Goal: Task Accomplishment & Management: Complete application form

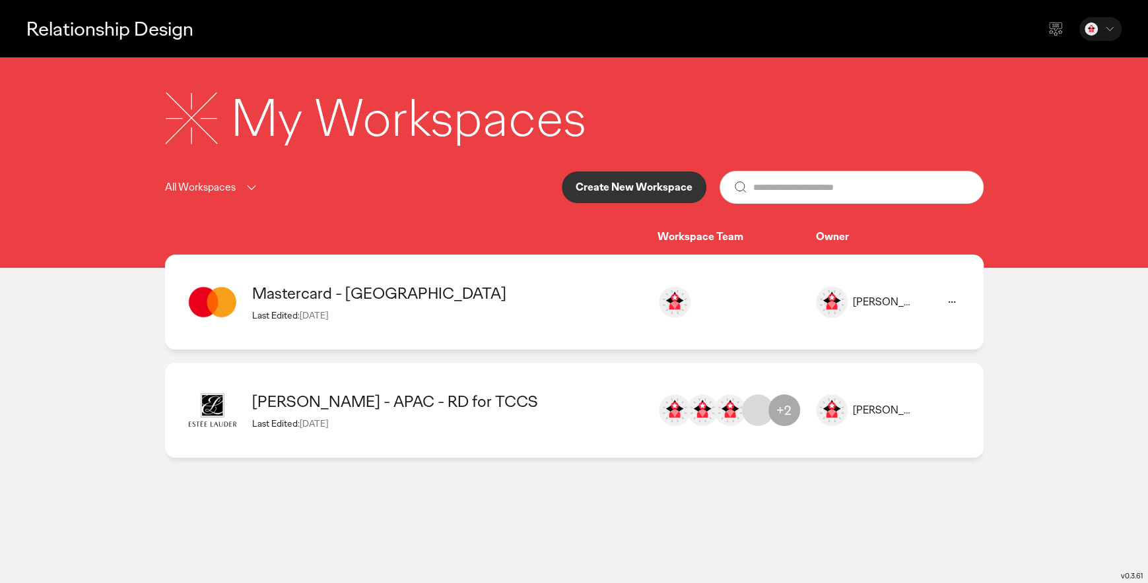
click at [954, 304] on icon at bounding box center [952, 302] width 16 height 16
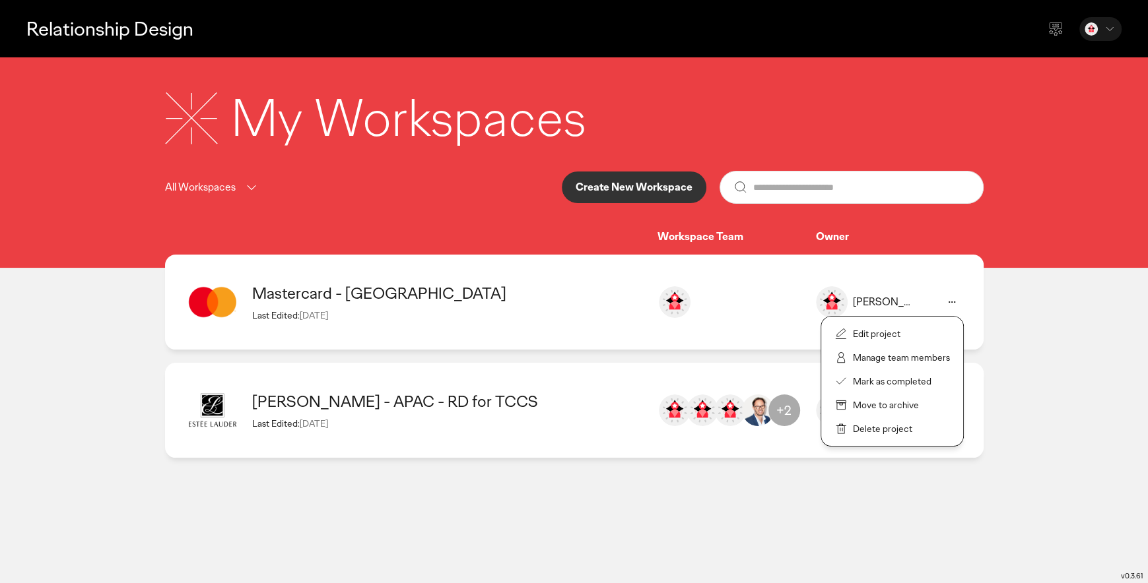
click at [888, 432] on p "Delete project" at bounding box center [882, 429] width 59 height 12
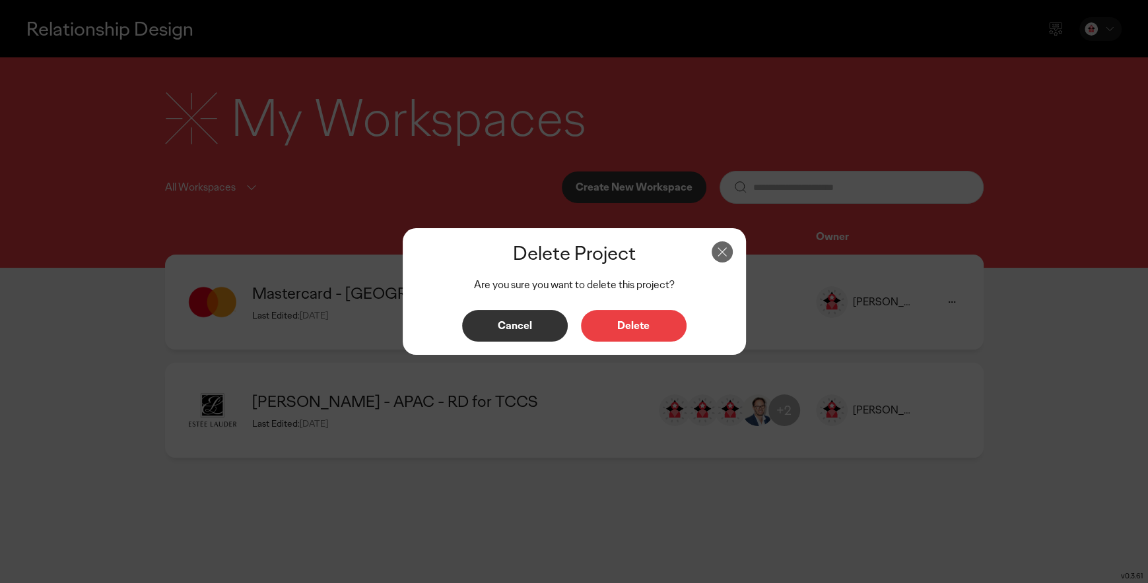
click at [646, 315] on button "Delete" at bounding box center [634, 326] width 106 height 32
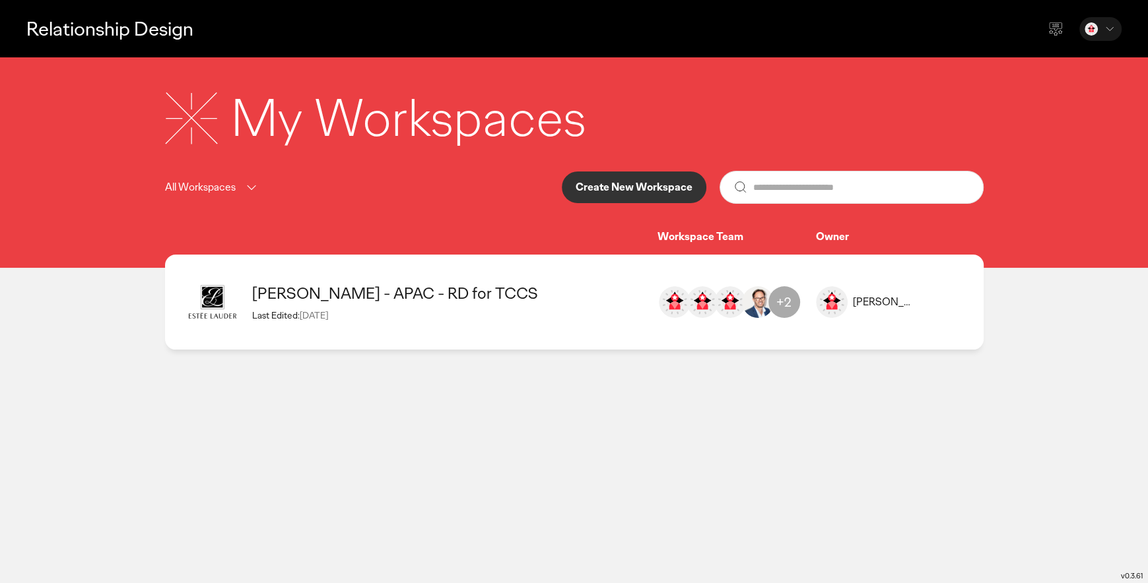
click at [640, 195] on button "Create New Workspace" at bounding box center [634, 188] width 145 height 32
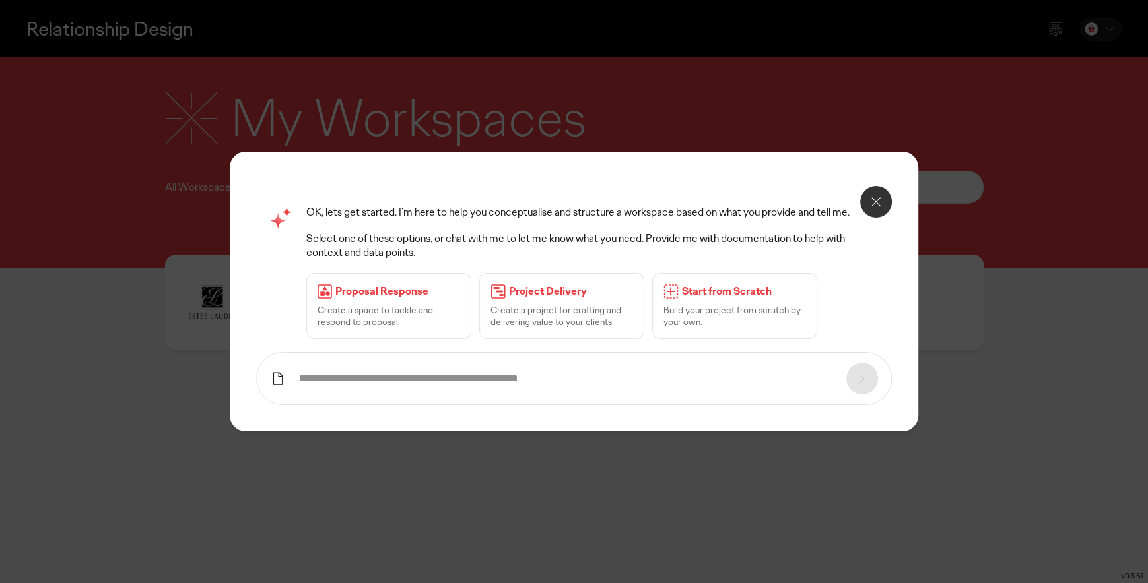
click at [733, 315] on p "Build your project from scratch by your own." at bounding box center [734, 316] width 143 height 24
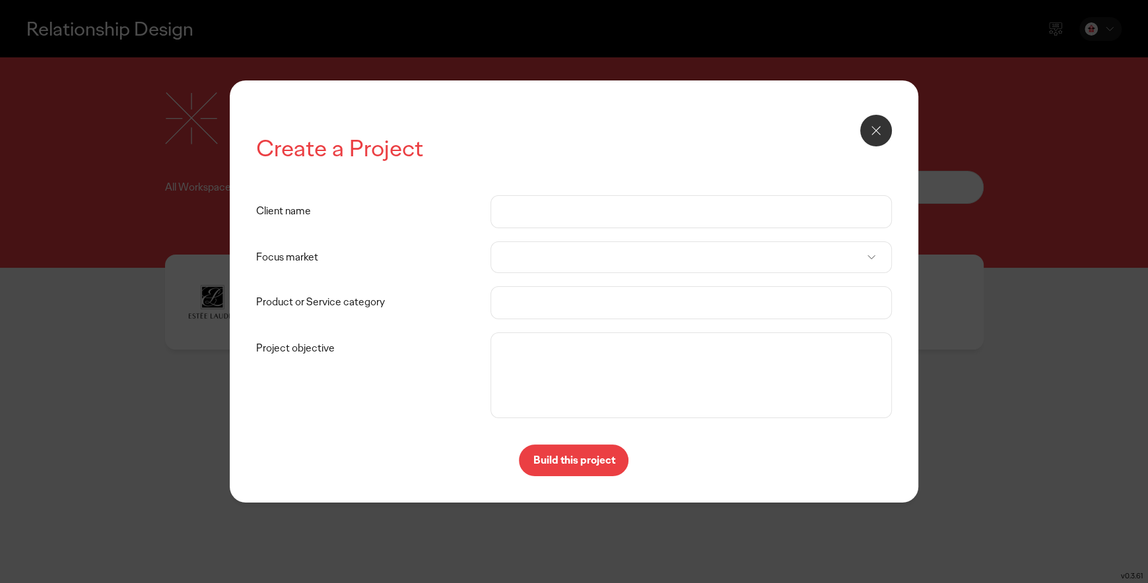
click at [535, 212] on input "Client name" at bounding box center [691, 212] width 374 height 32
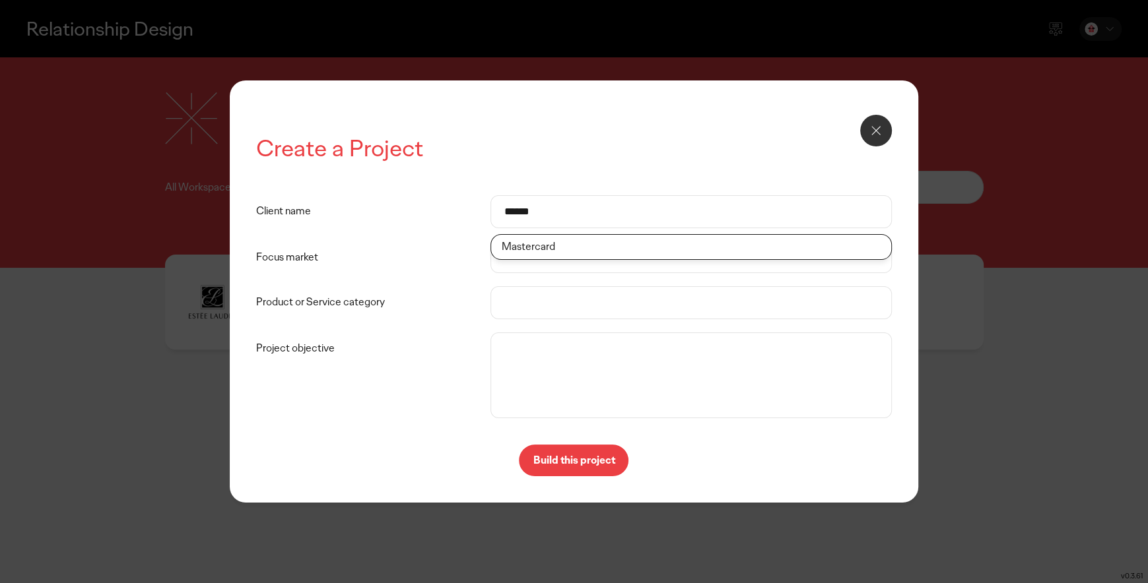
click at [545, 251] on li "Mastercard" at bounding box center [691, 247] width 400 height 24
type input "**********"
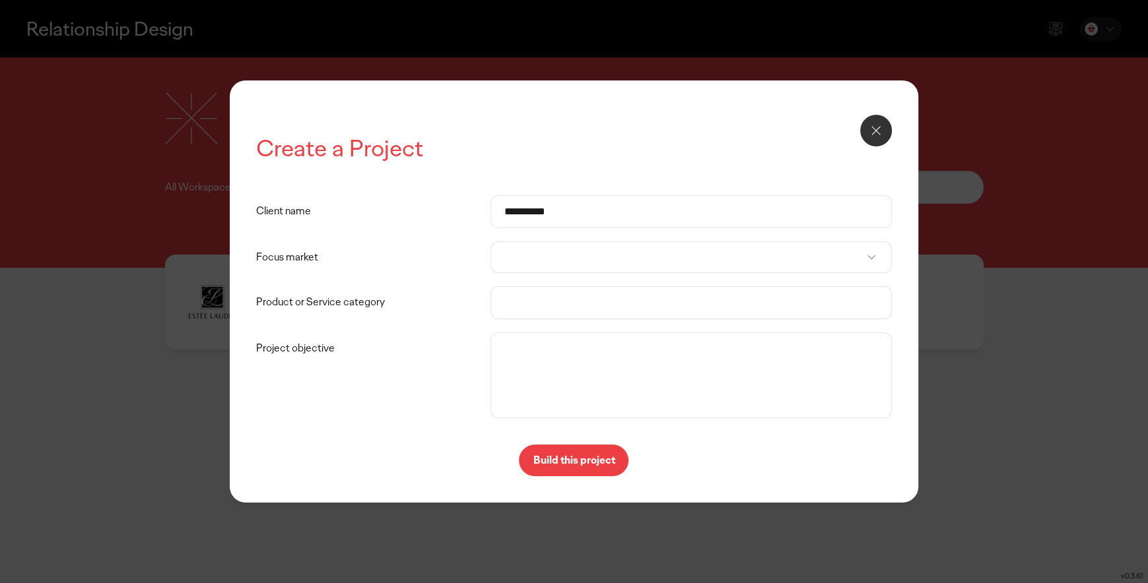
click at [539, 265] on div at bounding box center [690, 258] width 401 height 32
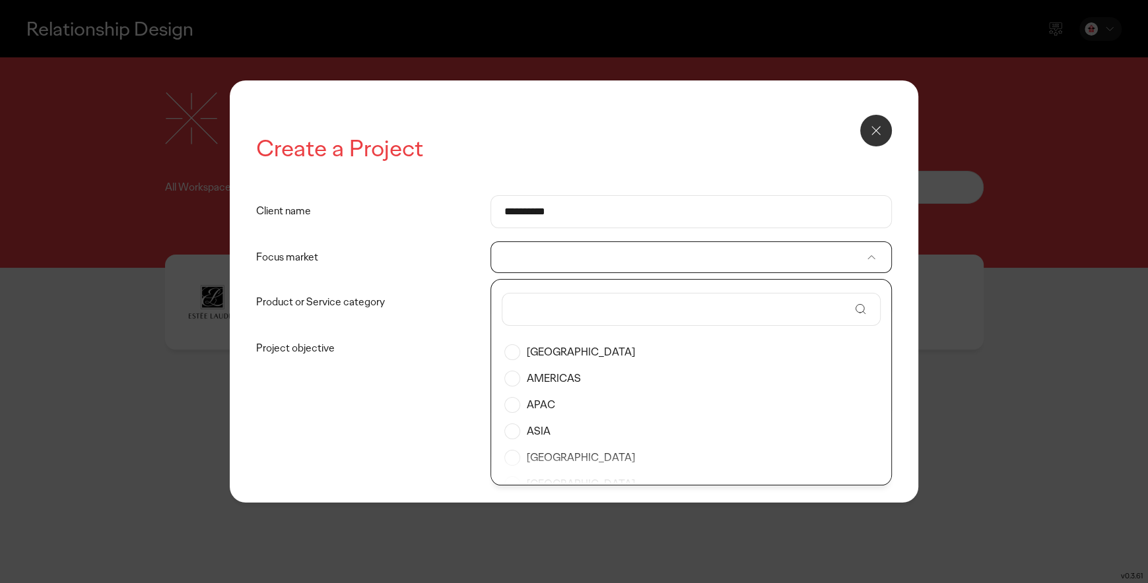
click at [562, 358] on label "[GEOGRAPHIC_DATA]" at bounding box center [691, 352] width 374 height 26
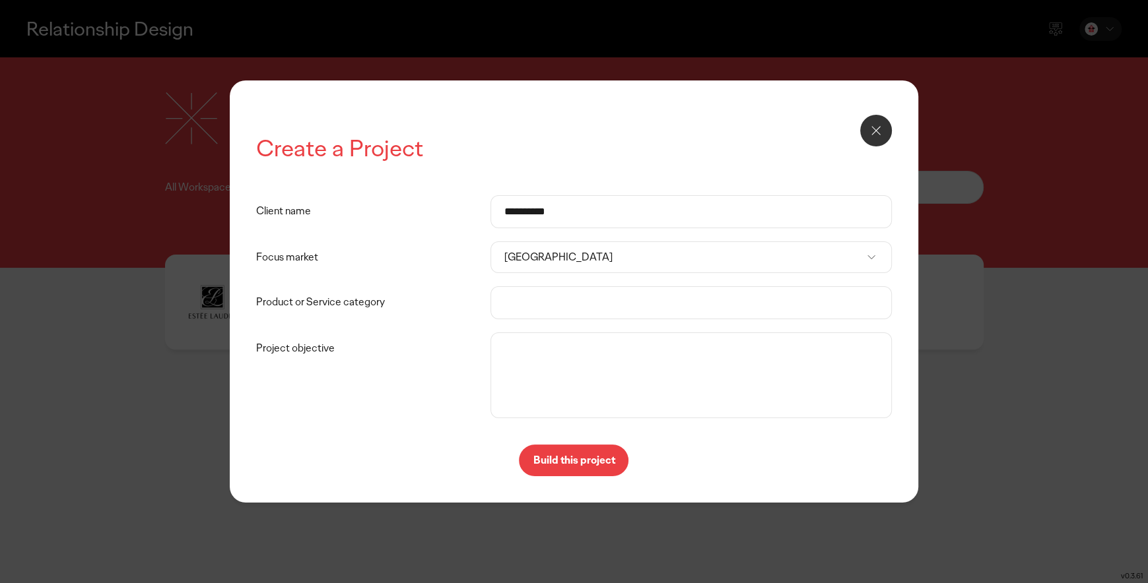
click at [548, 300] on input "Product or Service category" at bounding box center [691, 303] width 374 height 32
type input "*"
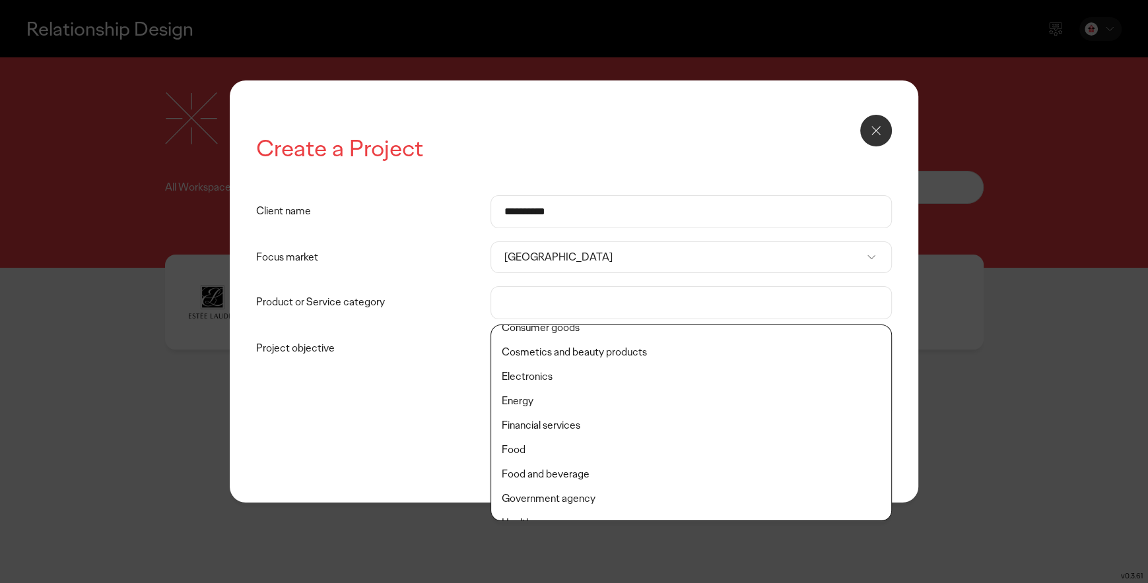
scroll to position [147, 0]
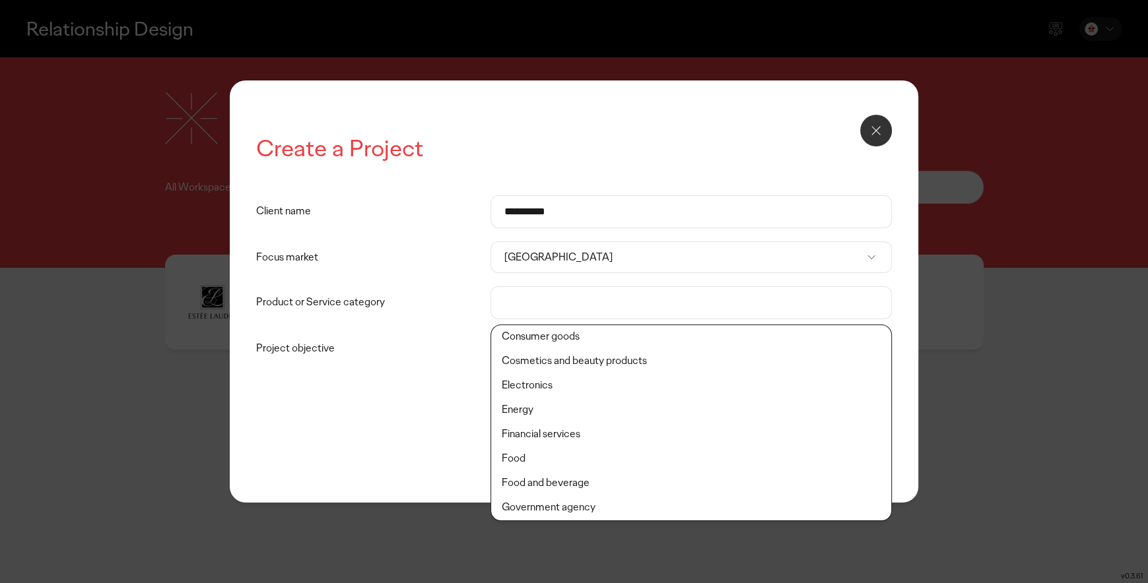
click at [593, 438] on li "Financial services" at bounding box center [691, 434] width 400 height 24
type input "**********"
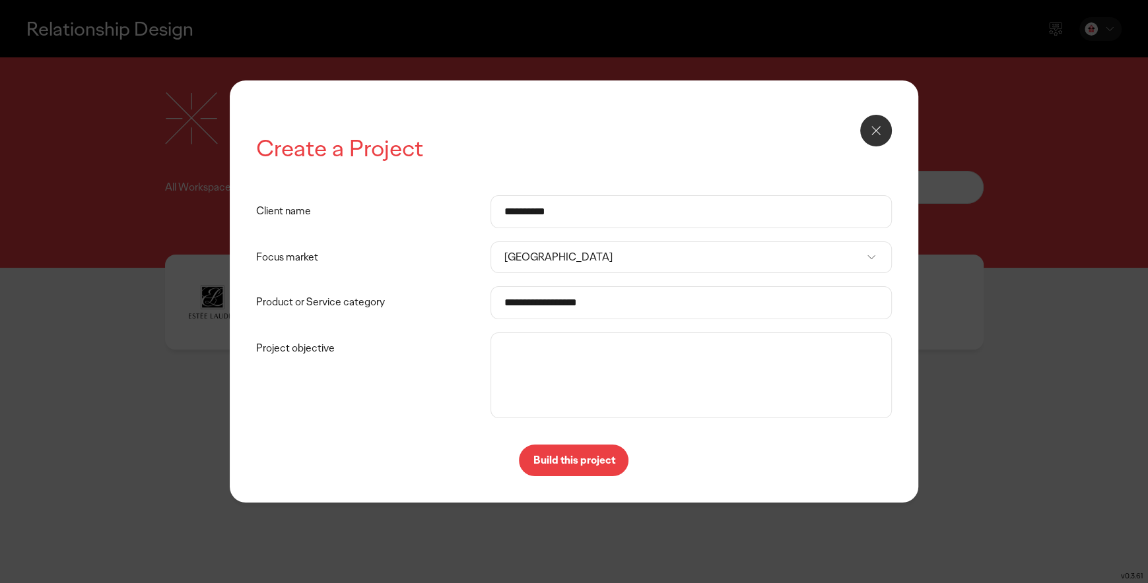
click at [588, 357] on textarea "Project objective" at bounding box center [691, 375] width 395 height 79
paste textarea "**********"
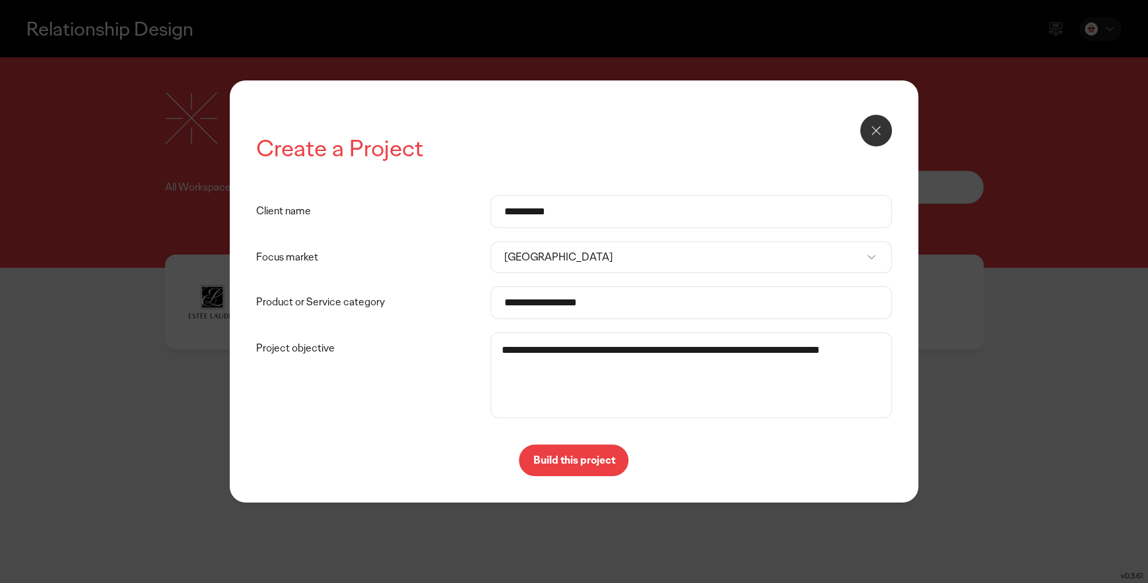
type textarea "**********"
click at [573, 462] on p "Build this project" at bounding box center [574, 460] width 82 height 11
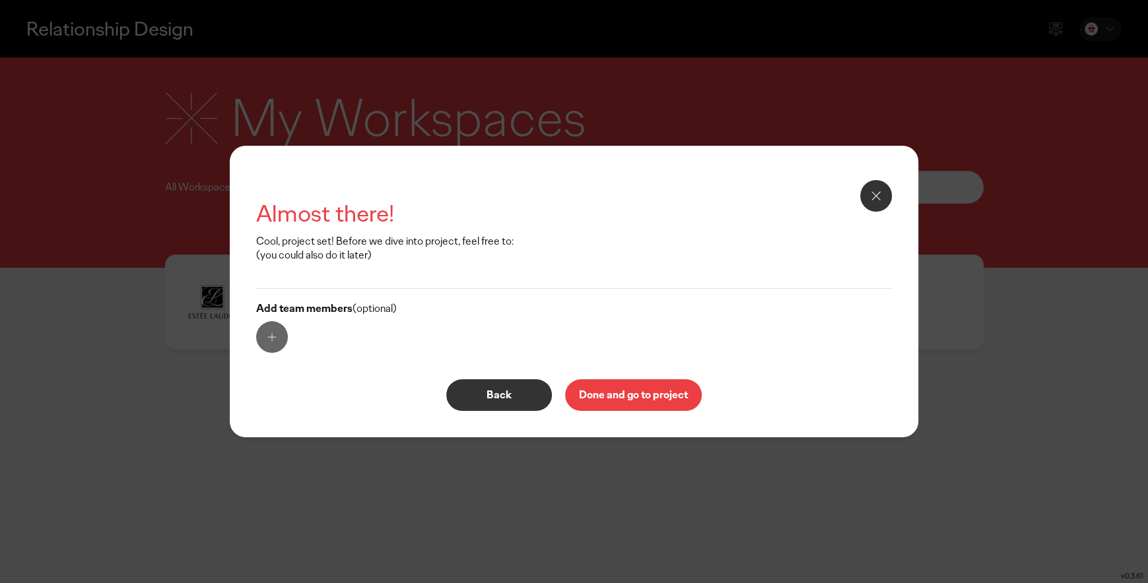
click at [648, 400] on p "Done and go to project" at bounding box center [633, 395] width 109 height 11
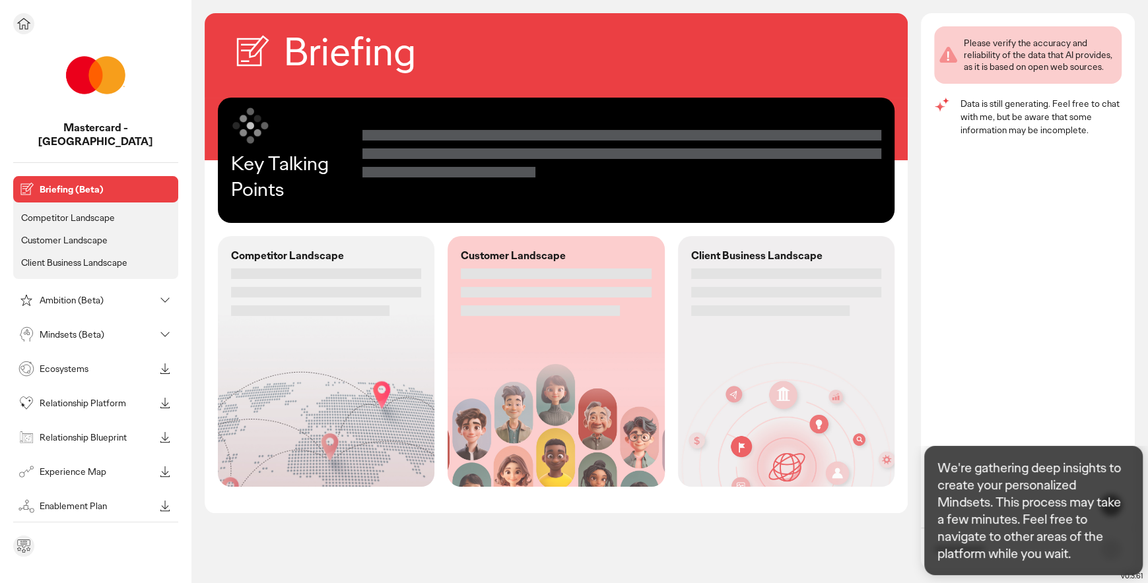
click at [164, 292] on icon at bounding box center [165, 300] width 16 height 16
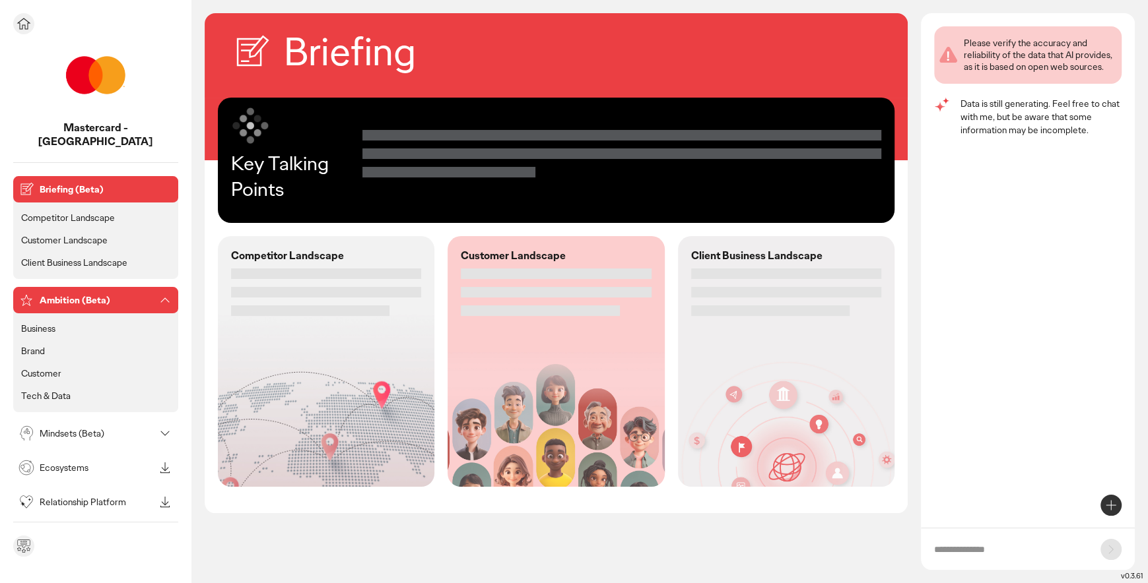
click at [86, 296] on p "Ambition (Beta)" at bounding box center [97, 300] width 115 height 9
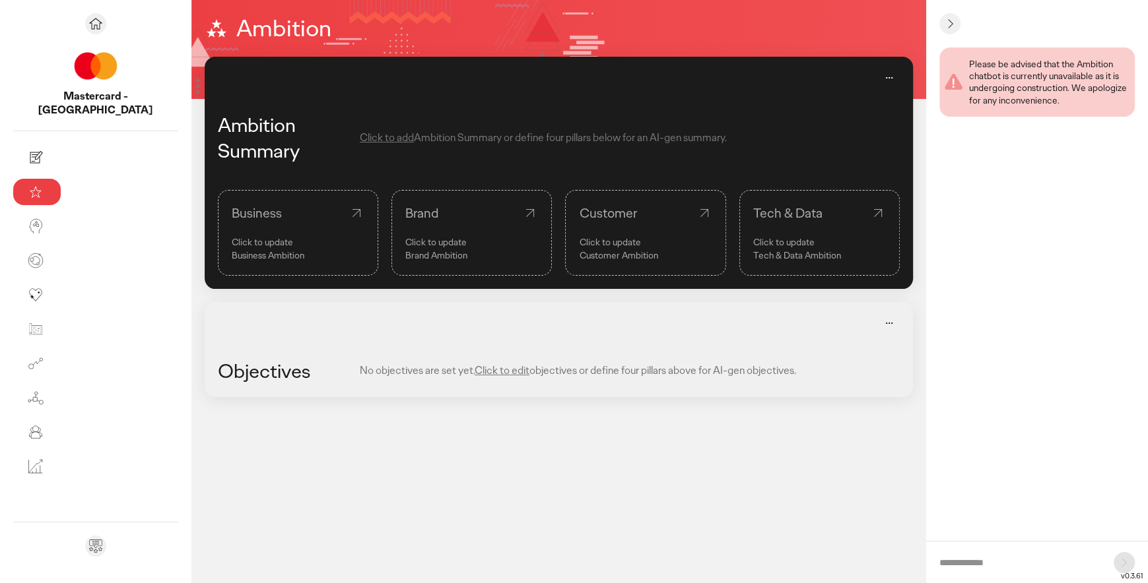
click at [232, 245] on p "Click to update" at bounding box center [298, 242] width 133 height 13
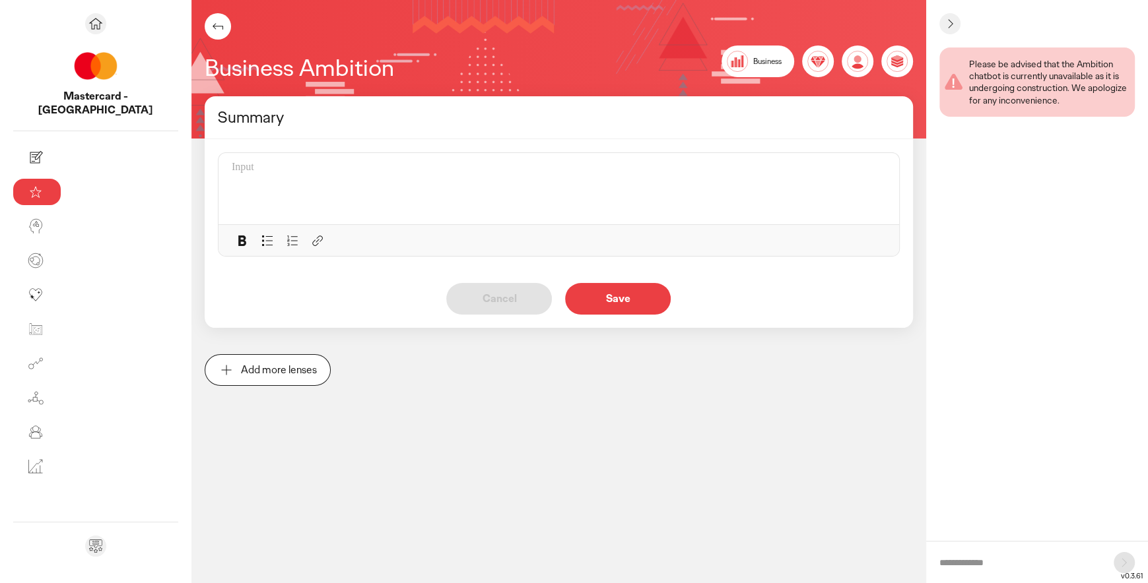
click at [263, 187] on div at bounding box center [563, 188] width 662 height 55
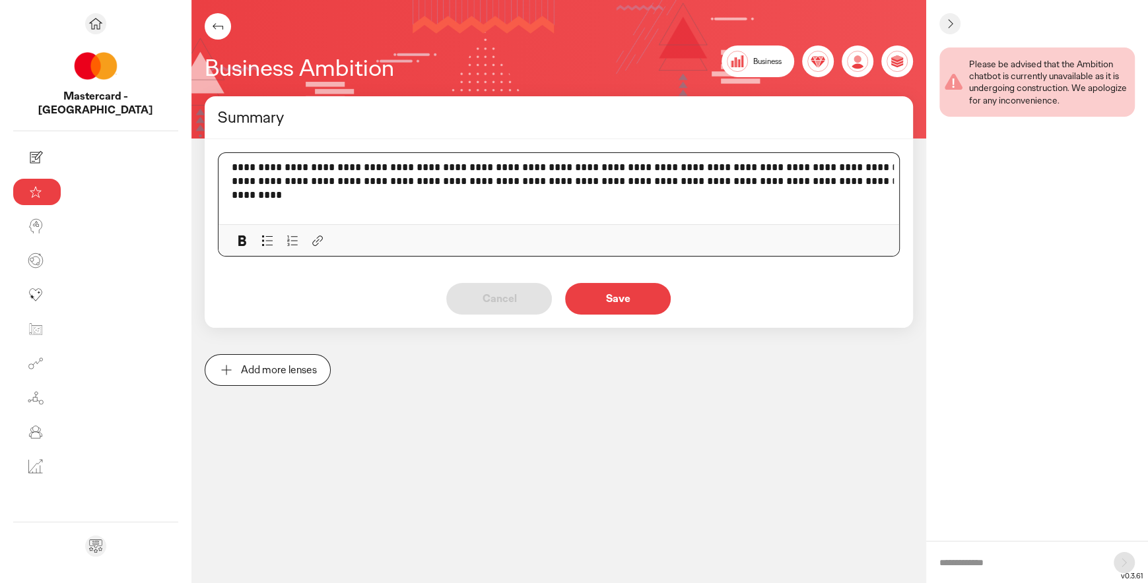
click at [579, 300] on p "Save" at bounding box center [618, 299] width 78 height 11
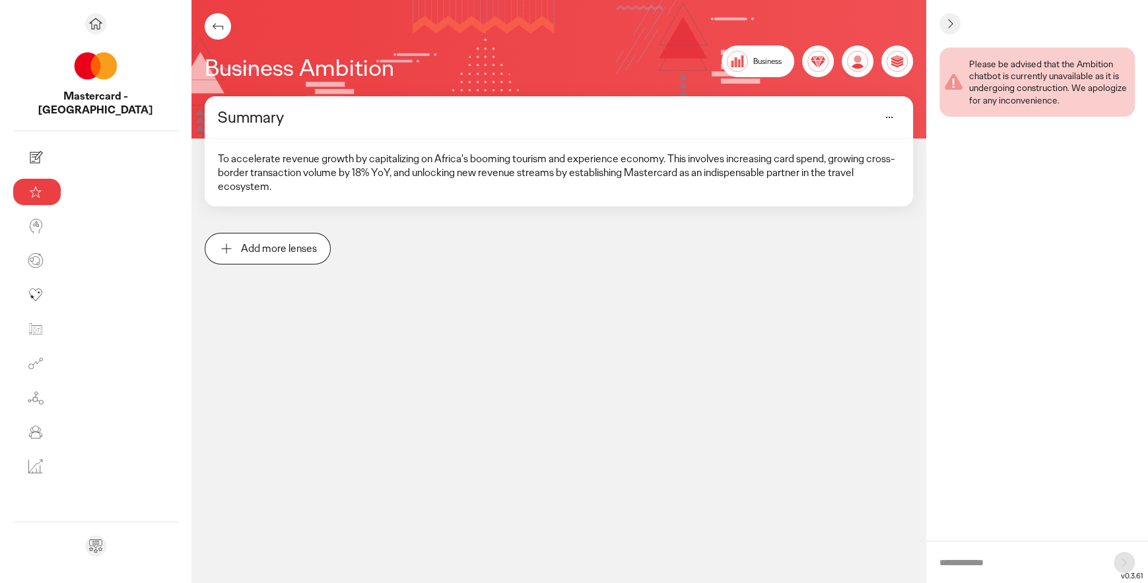
click at [241, 244] on p "Add more lenses" at bounding box center [279, 249] width 76 height 11
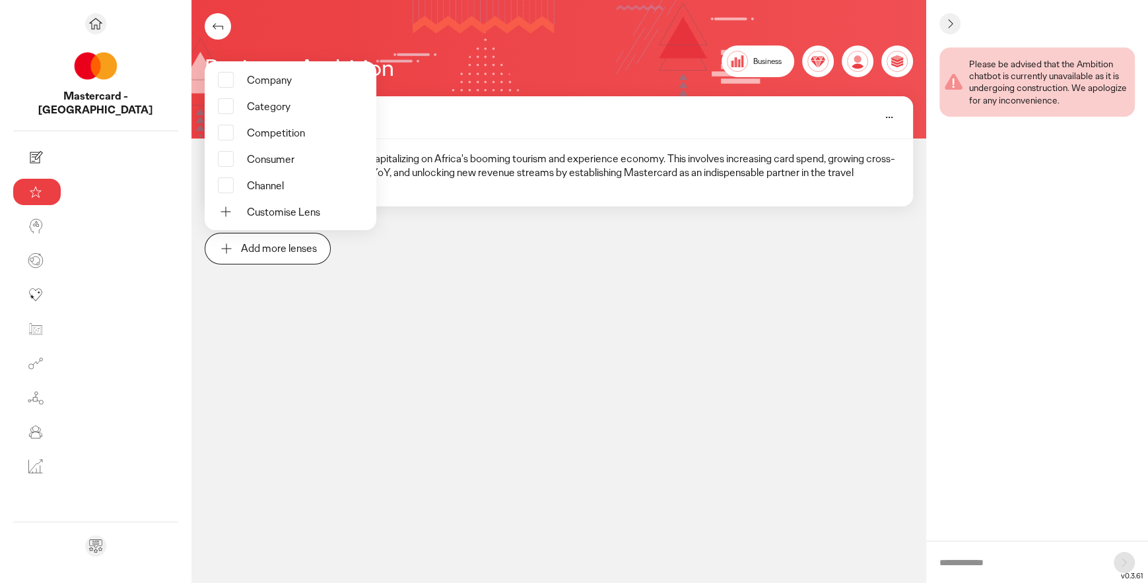
click at [346, 385] on div "Business Ambition Business Brand Customer Tech & Data Summary To accelerate rev…" at bounding box center [558, 291] width 735 height 583
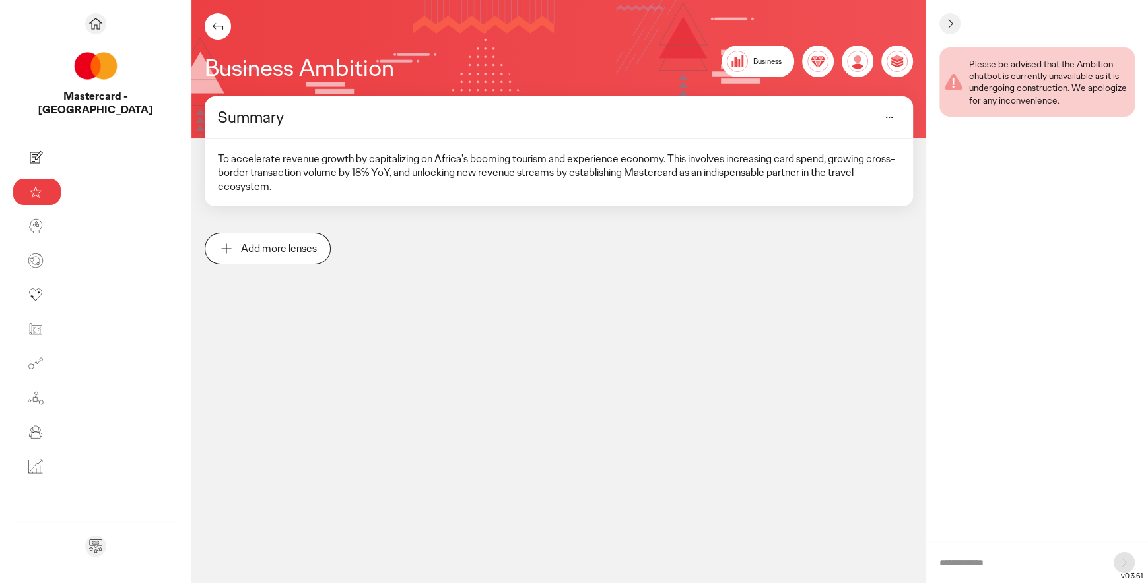
click at [210, 27] on icon at bounding box center [218, 26] width 16 height 16
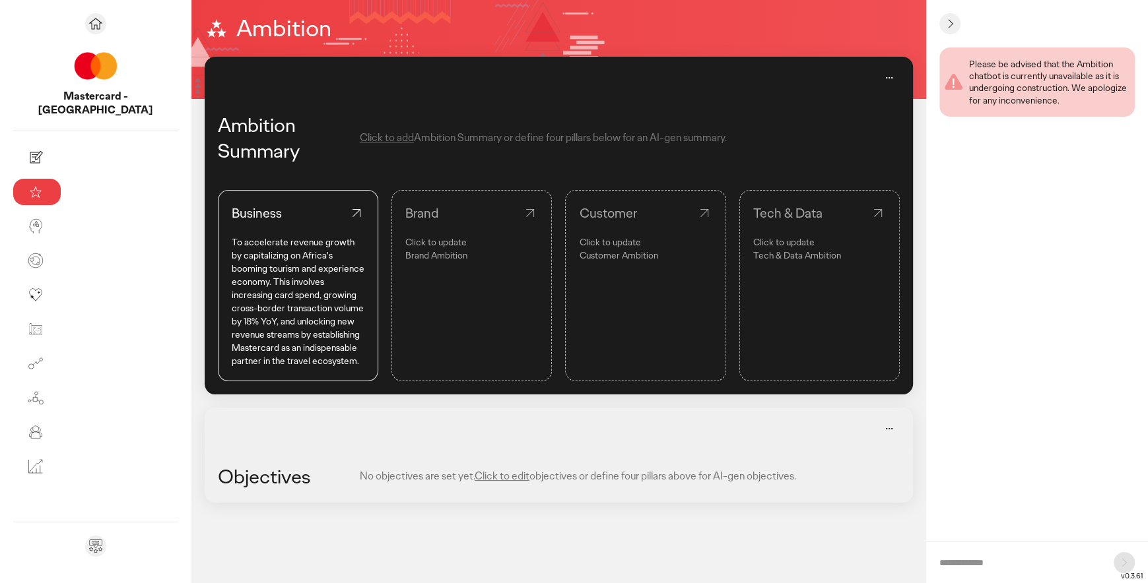
click at [405, 248] on p "Click to update" at bounding box center [471, 242] width 133 height 13
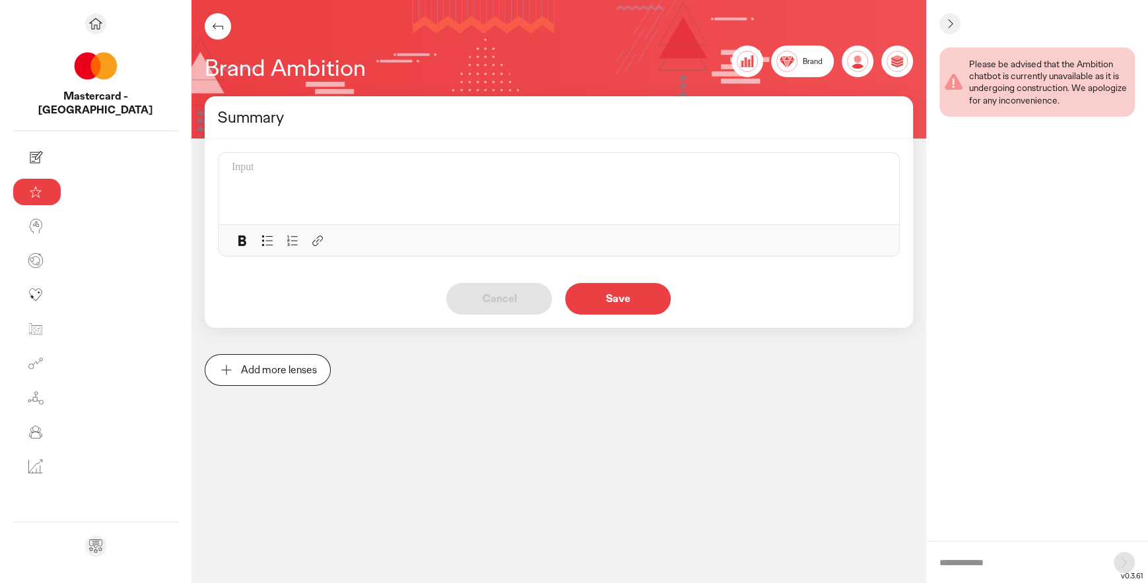
click at [389, 181] on div at bounding box center [563, 188] width 662 height 55
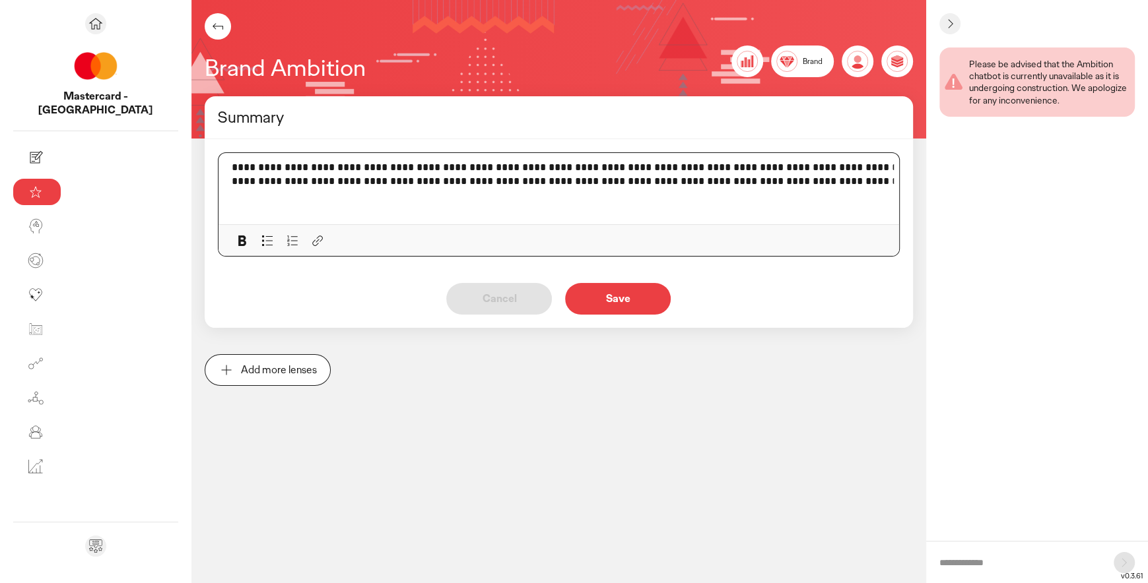
click at [579, 302] on p "Save" at bounding box center [618, 299] width 78 height 11
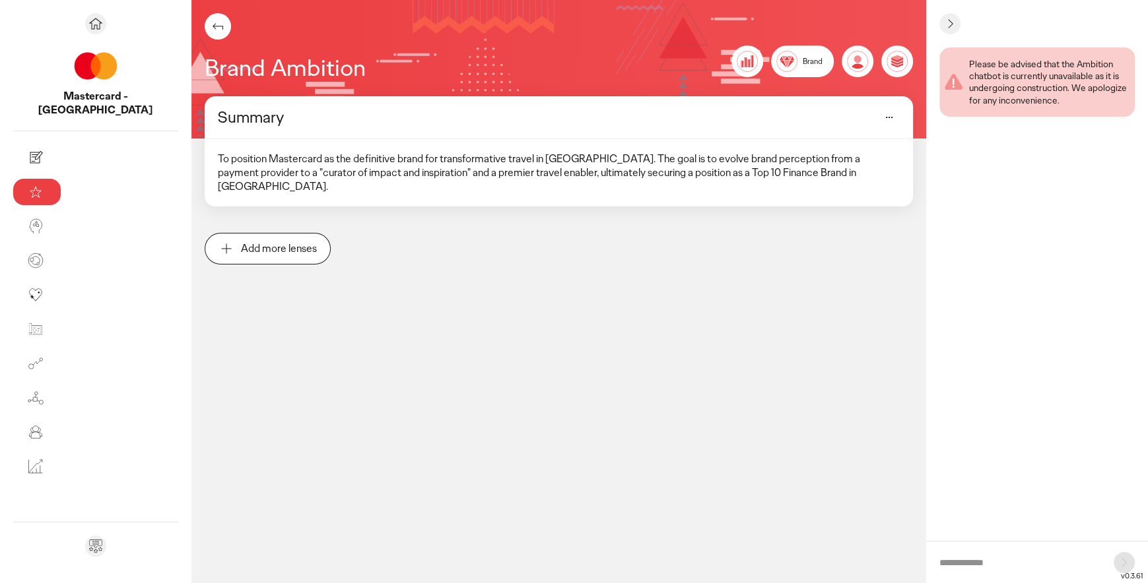
click at [210, 26] on icon at bounding box center [218, 26] width 16 height 16
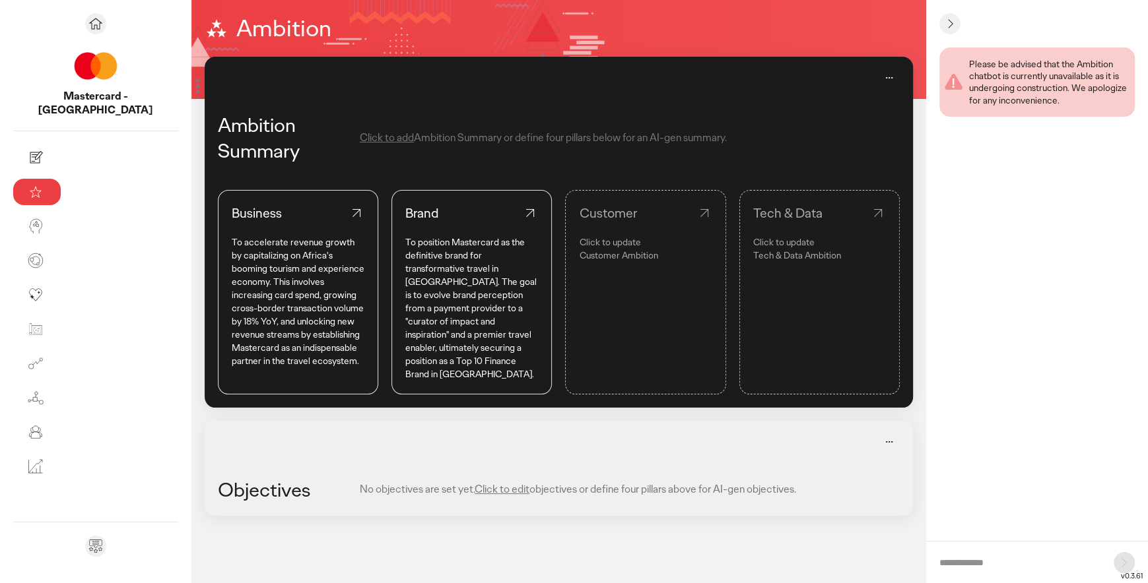
click at [565, 300] on link "Customer Click to update Customer Ambition" at bounding box center [645, 292] width 160 height 205
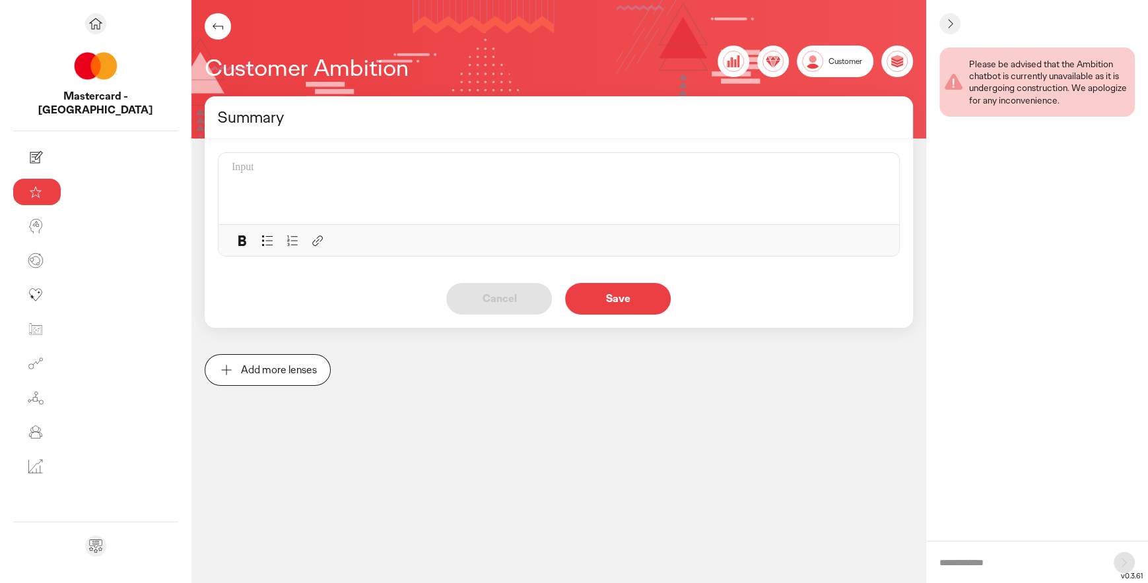
click at [287, 175] on div at bounding box center [563, 188] width 662 height 55
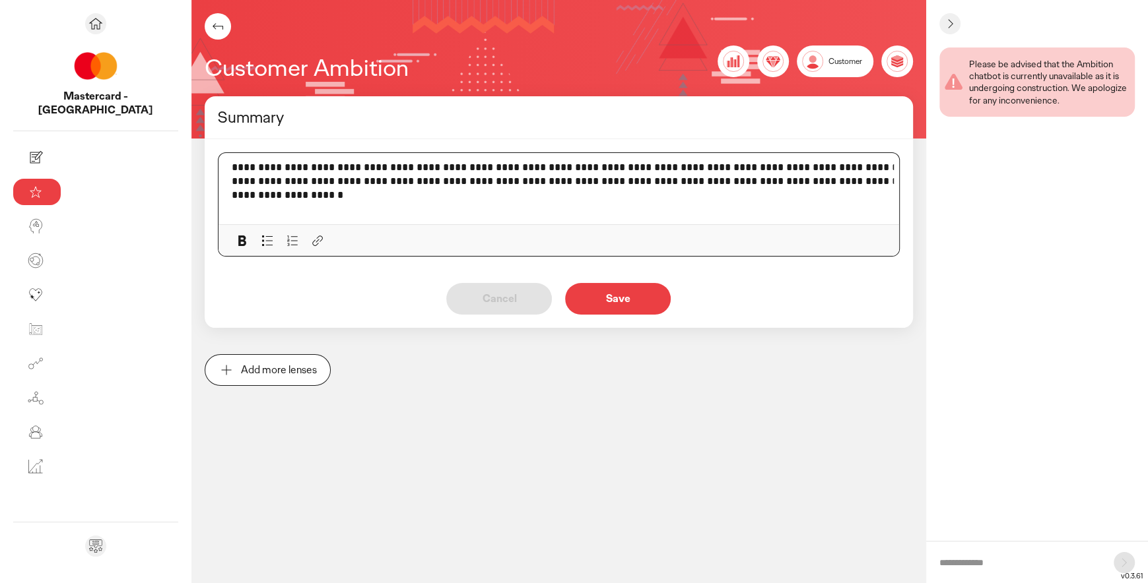
click at [579, 303] on p "Save" at bounding box center [618, 299] width 78 height 11
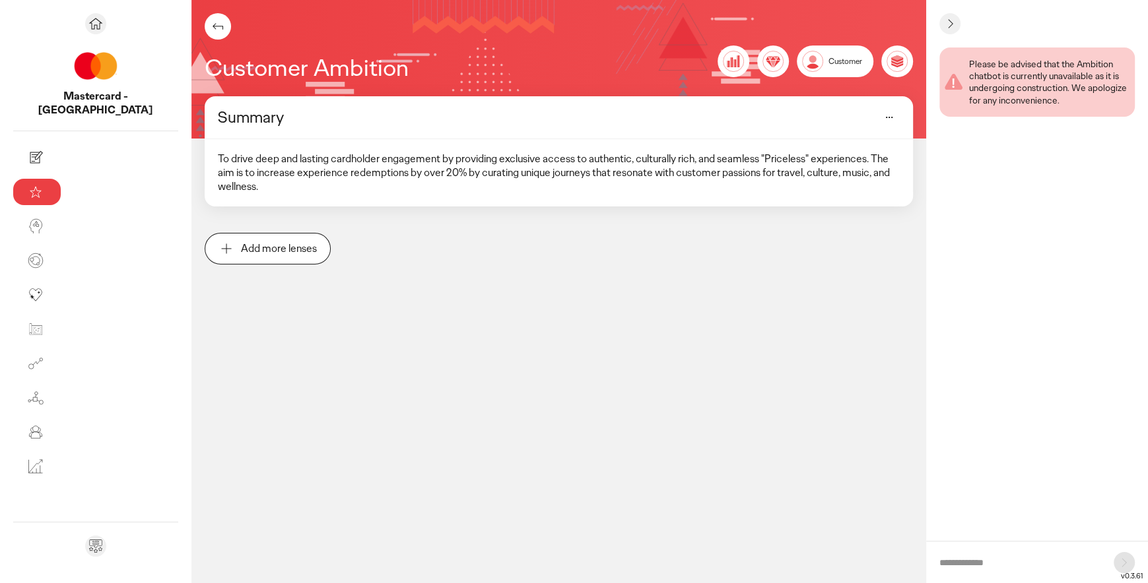
click at [210, 30] on icon at bounding box center [218, 26] width 16 height 16
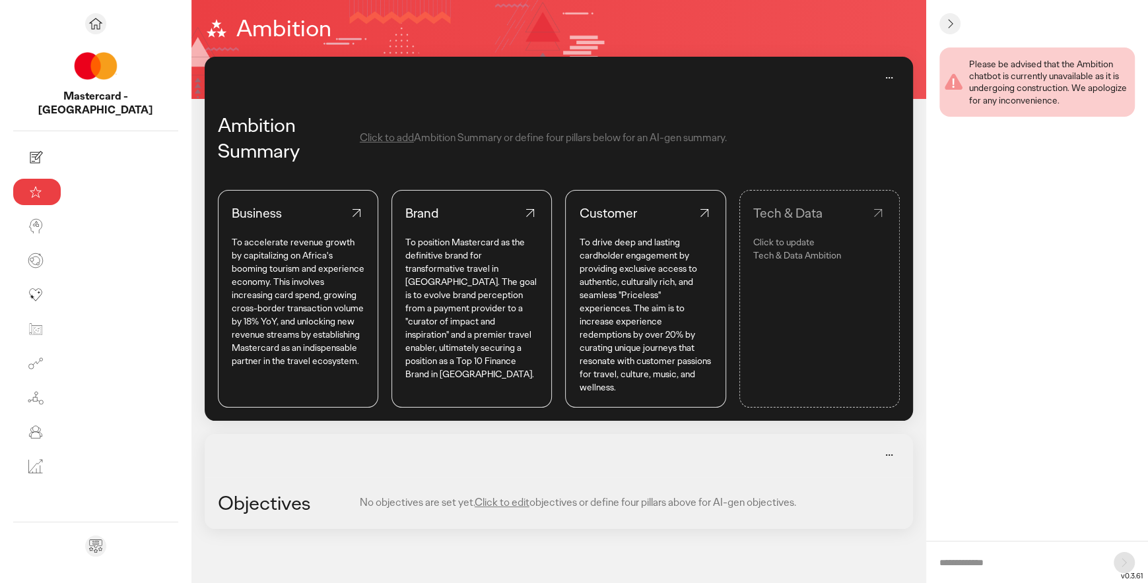
click at [756, 265] on link "Tech & Data Click to update Tech & Data Ambition" at bounding box center [819, 299] width 160 height 218
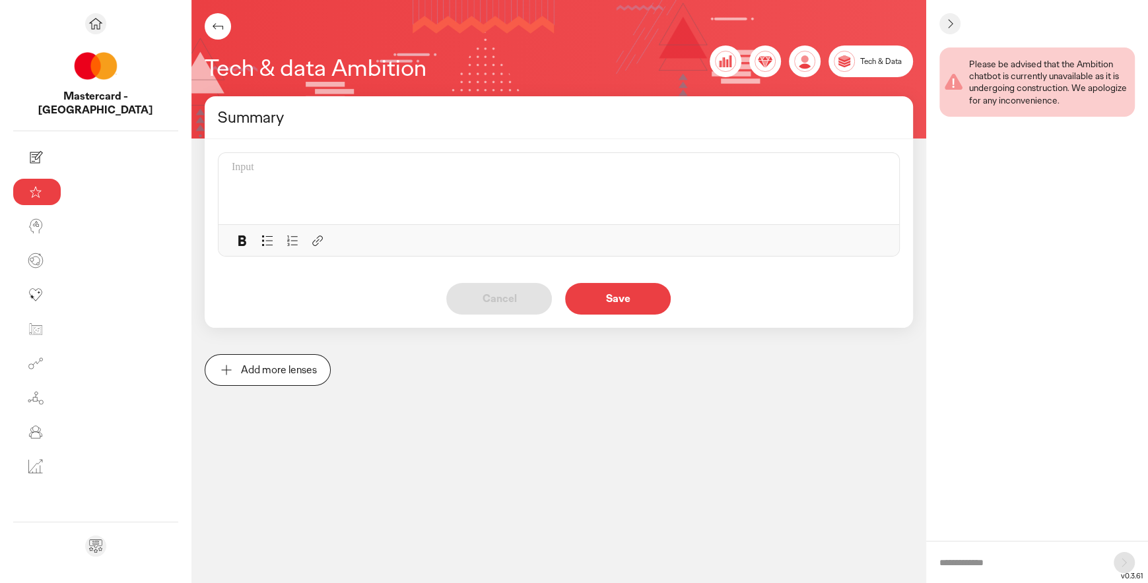
click at [375, 175] on div at bounding box center [563, 188] width 662 height 55
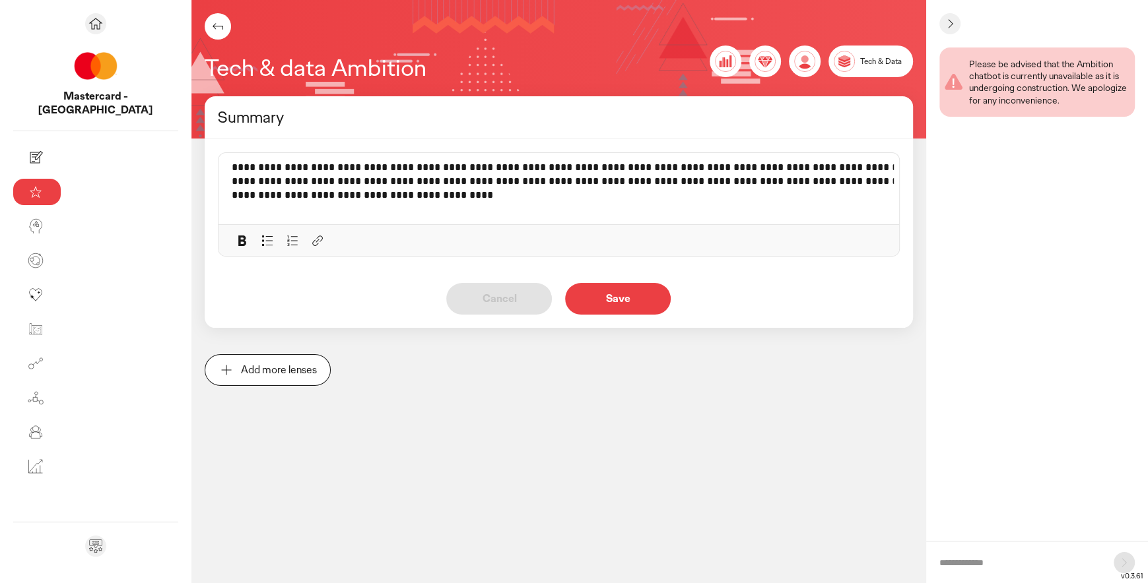
click at [579, 300] on p "Save" at bounding box center [618, 299] width 78 height 11
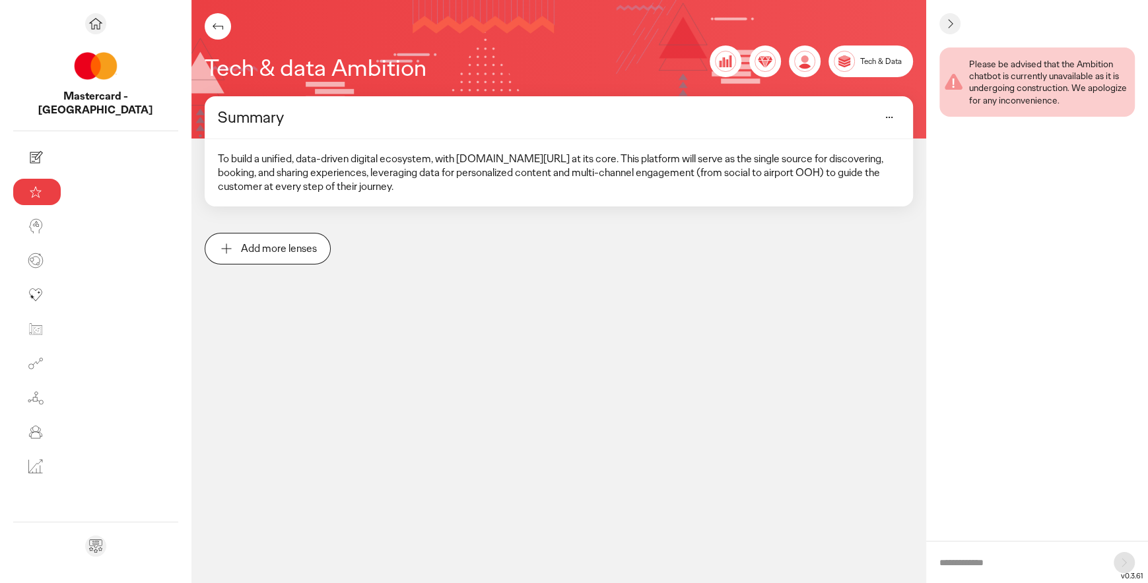
click at [205, 242] on button "Add more lenses" at bounding box center [268, 249] width 126 height 32
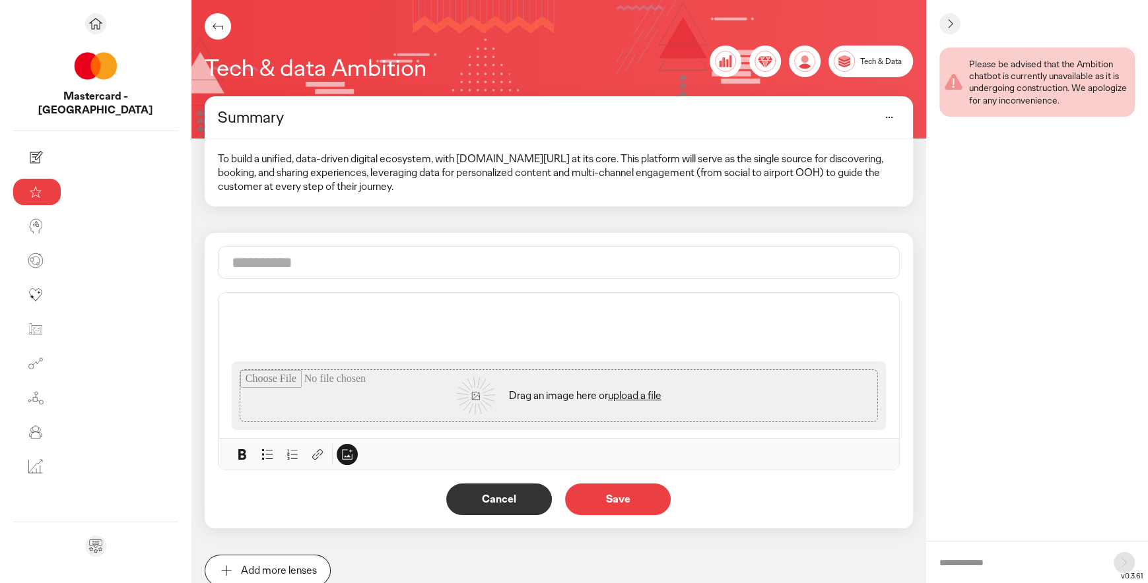
scroll to position [42, 0]
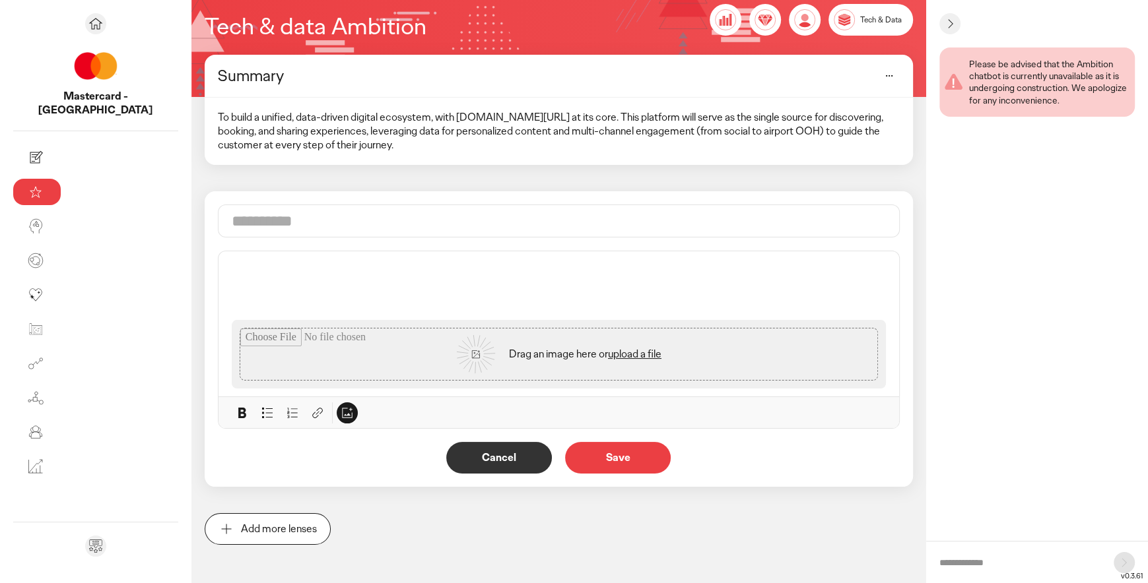
click at [460, 453] on p "Cancel" at bounding box center [499, 458] width 78 height 11
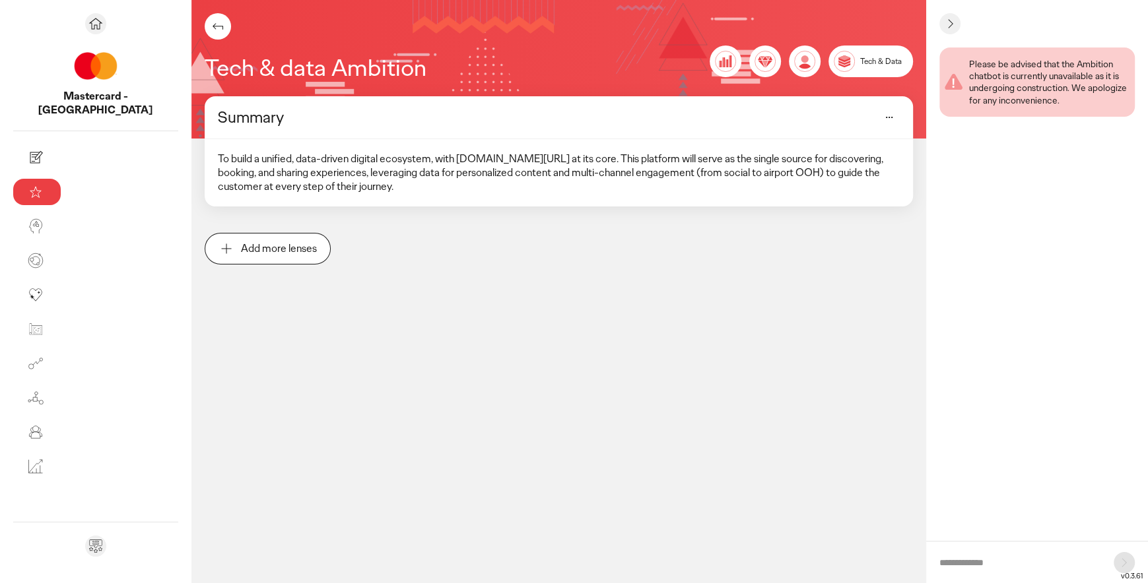
scroll to position [0, 0]
click at [213, 26] on icon at bounding box center [218, 26] width 11 height 7
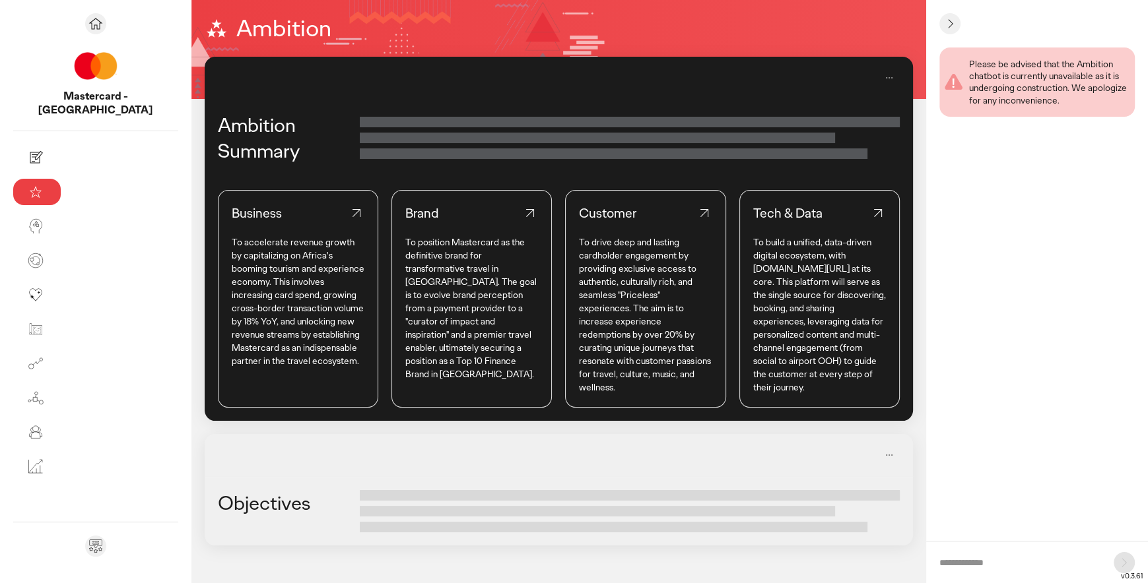
click at [232, 275] on p "To accelerate revenue growth by capitalizing on Africa's booming tourism and ex…" at bounding box center [298, 302] width 133 height 132
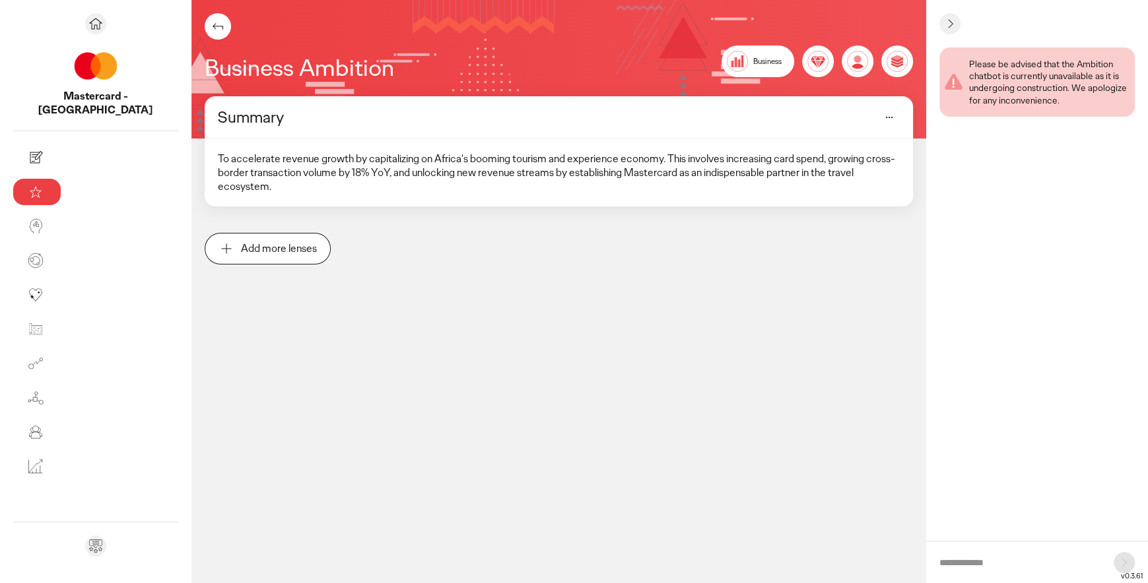
click at [241, 244] on p "Add more lenses" at bounding box center [279, 249] width 76 height 11
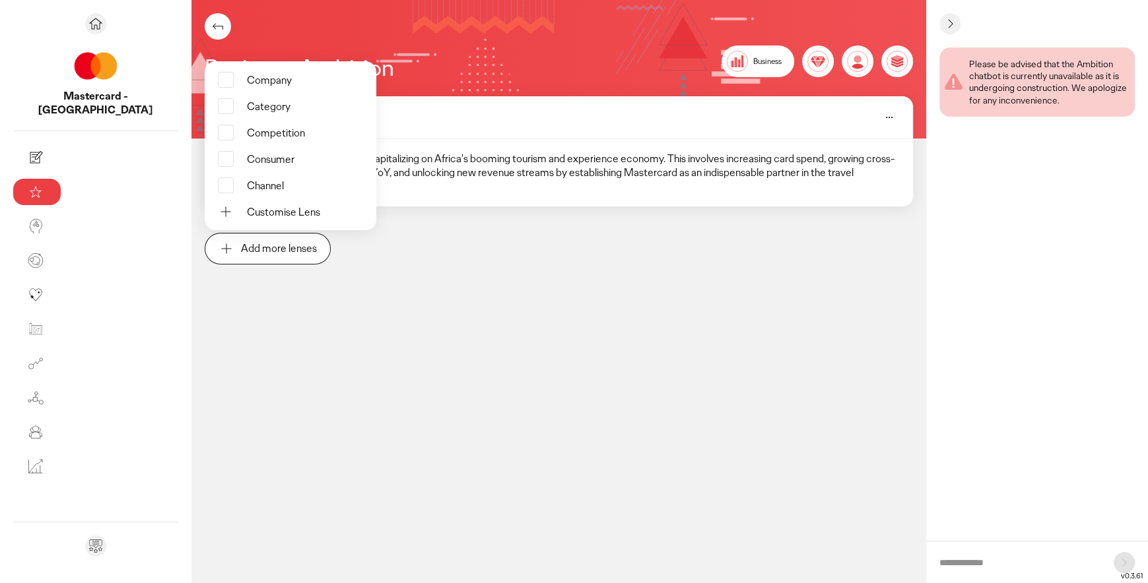
click at [247, 74] on div "Company" at bounding box center [269, 81] width 45 height 14
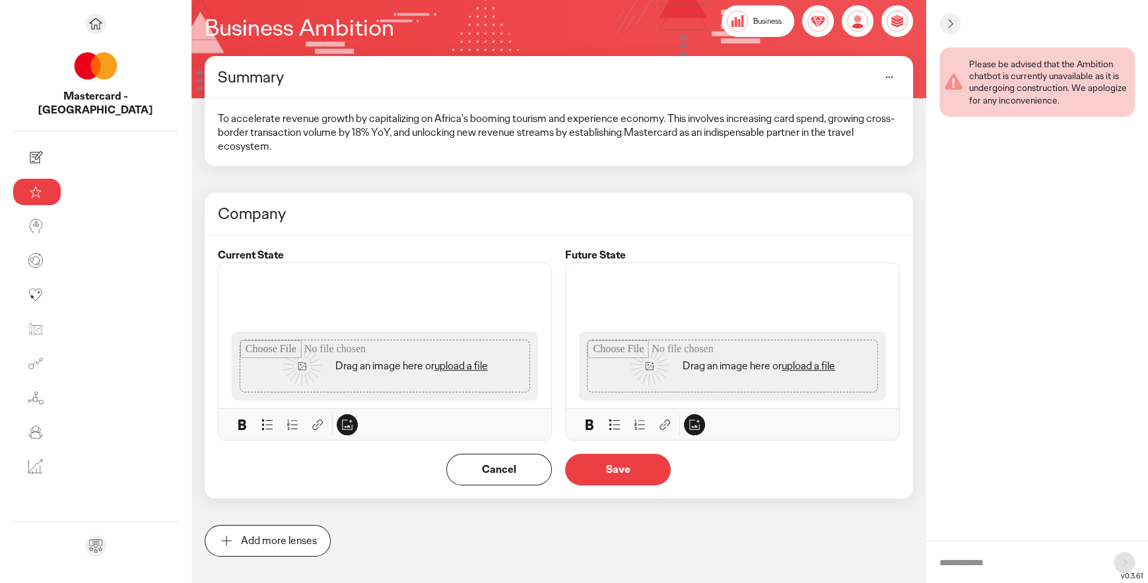
scroll to position [53, 0]
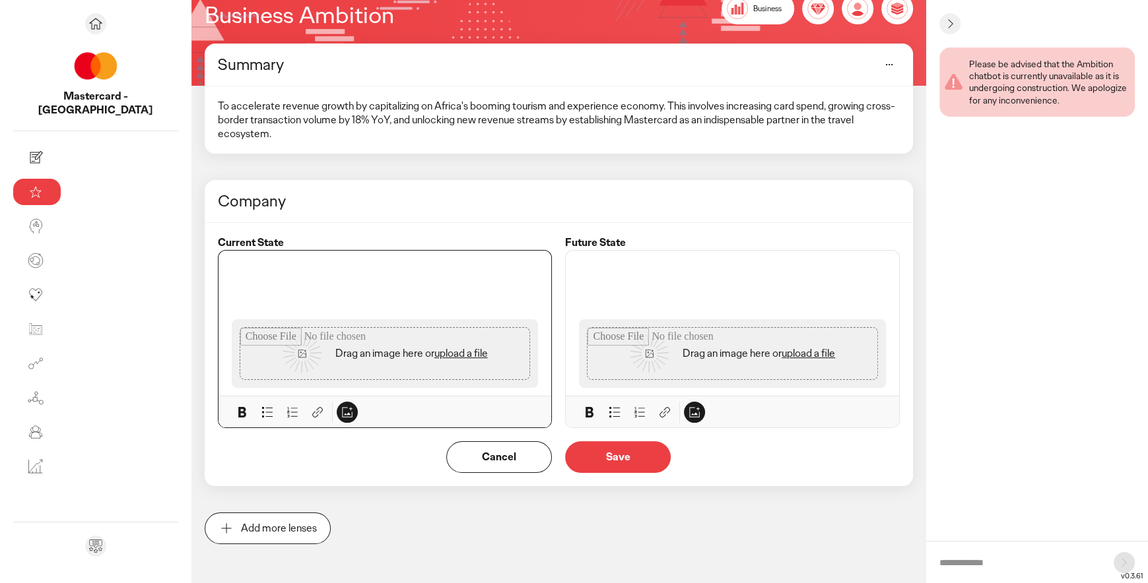
click at [232, 259] on p at bounding box center [385, 266] width 307 height 14
click at [241, 523] on p "Add more lenses" at bounding box center [279, 528] width 76 height 11
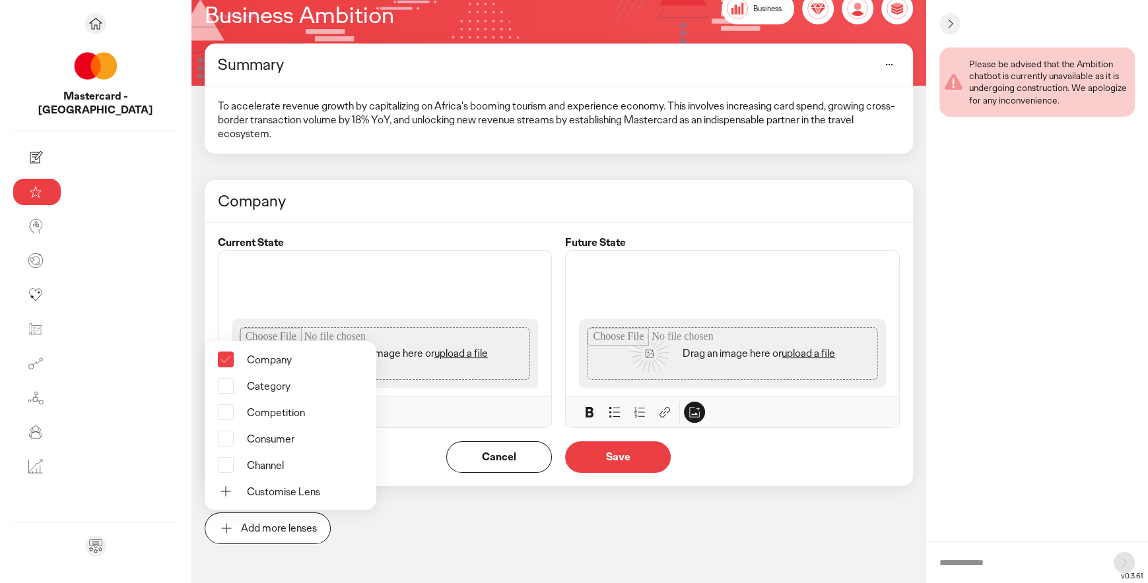
click at [247, 380] on div "Category" at bounding box center [269, 387] width 44 height 14
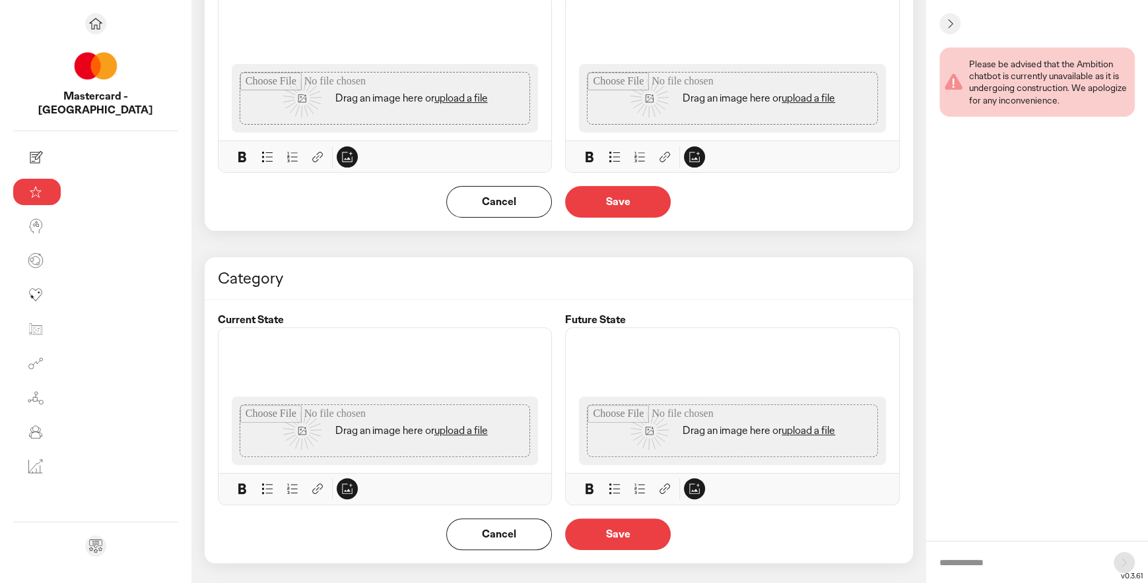
scroll to position [312, 0]
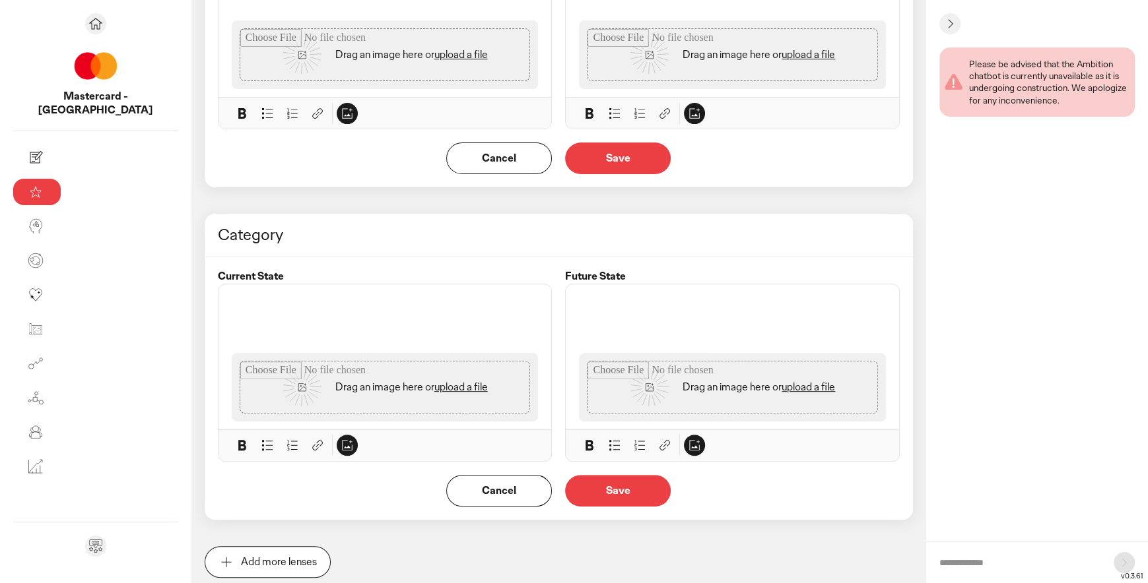
click at [460, 486] on p "Cancel" at bounding box center [499, 491] width 78 height 11
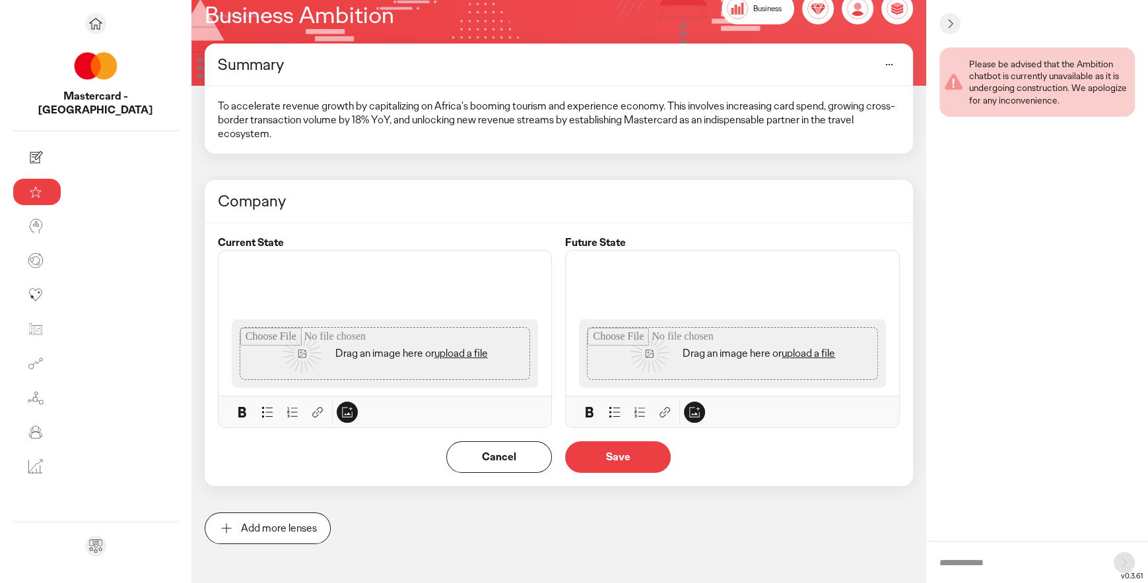
click at [460, 452] on p "Cancel" at bounding box center [499, 457] width 78 height 11
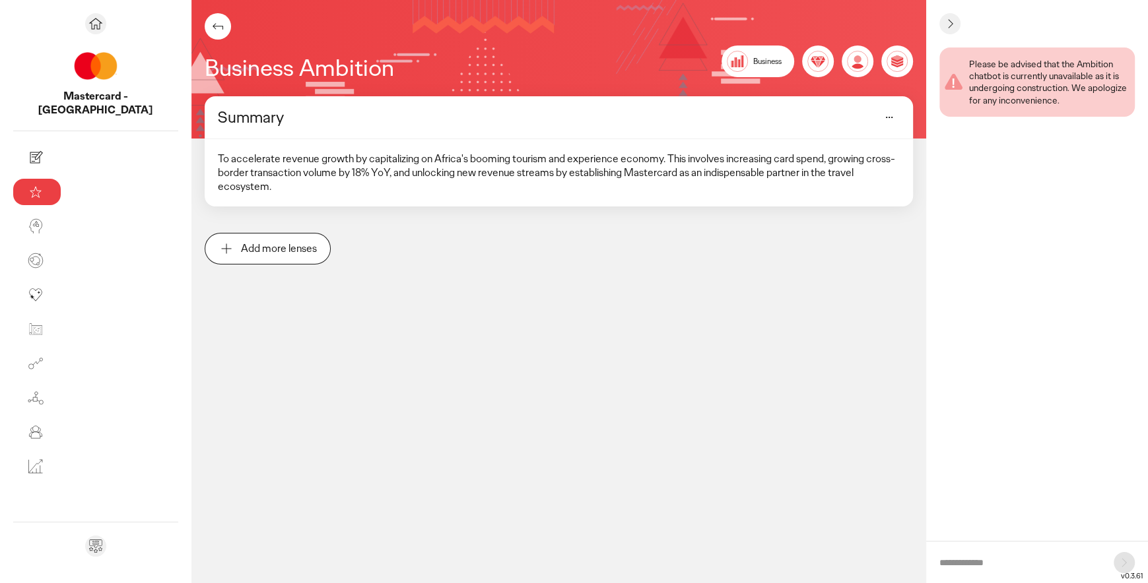
scroll to position [0, 0]
click at [210, 18] on icon at bounding box center [218, 26] width 16 height 16
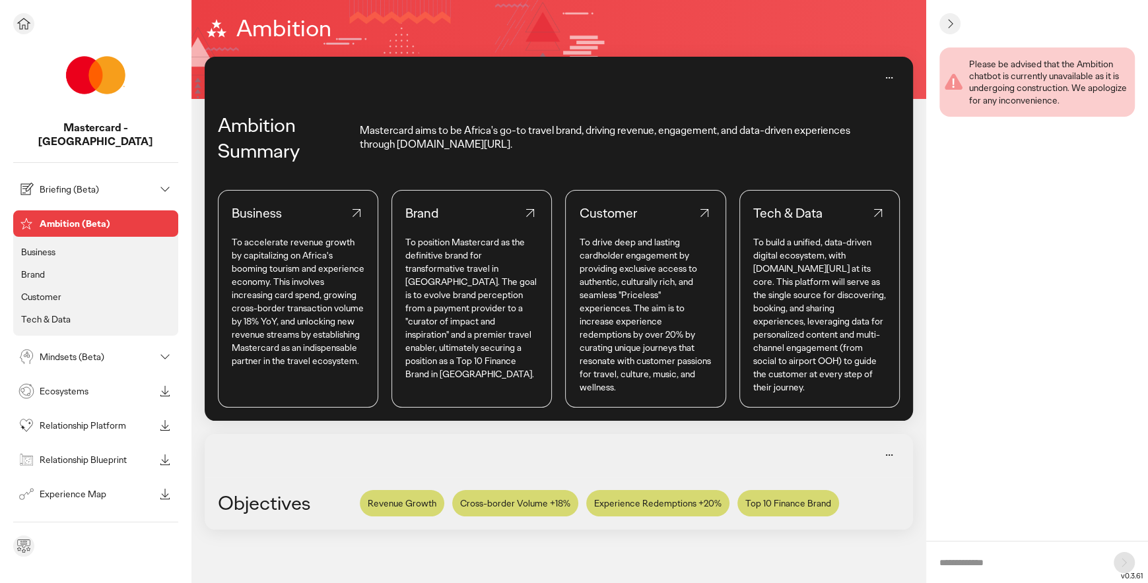
click at [74, 244] on li "Business" at bounding box center [95, 252] width 154 height 17
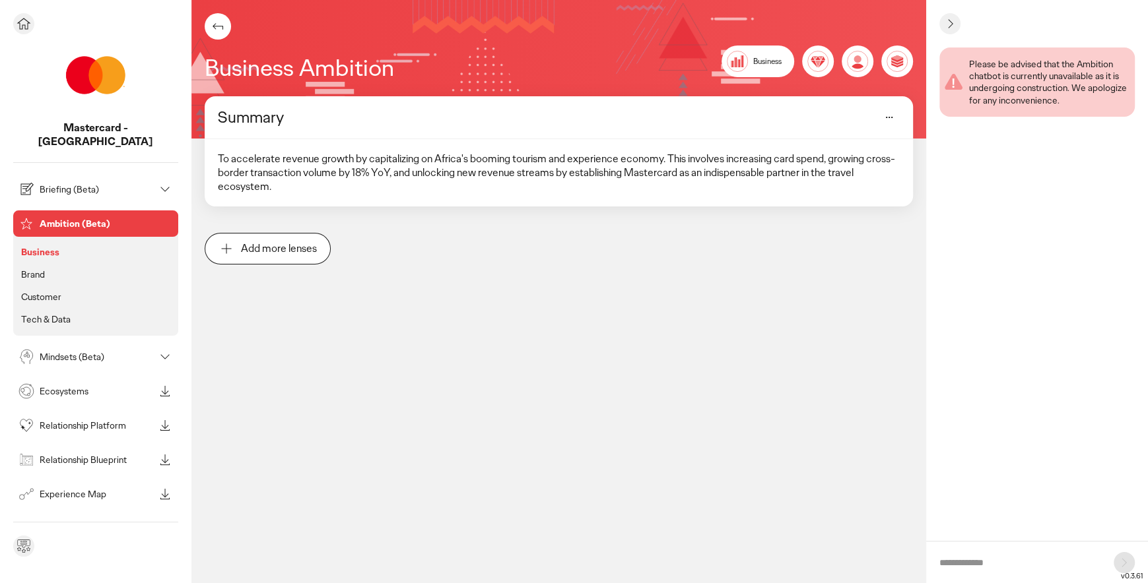
click at [46, 266] on li "Brand" at bounding box center [95, 274] width 154 height 17
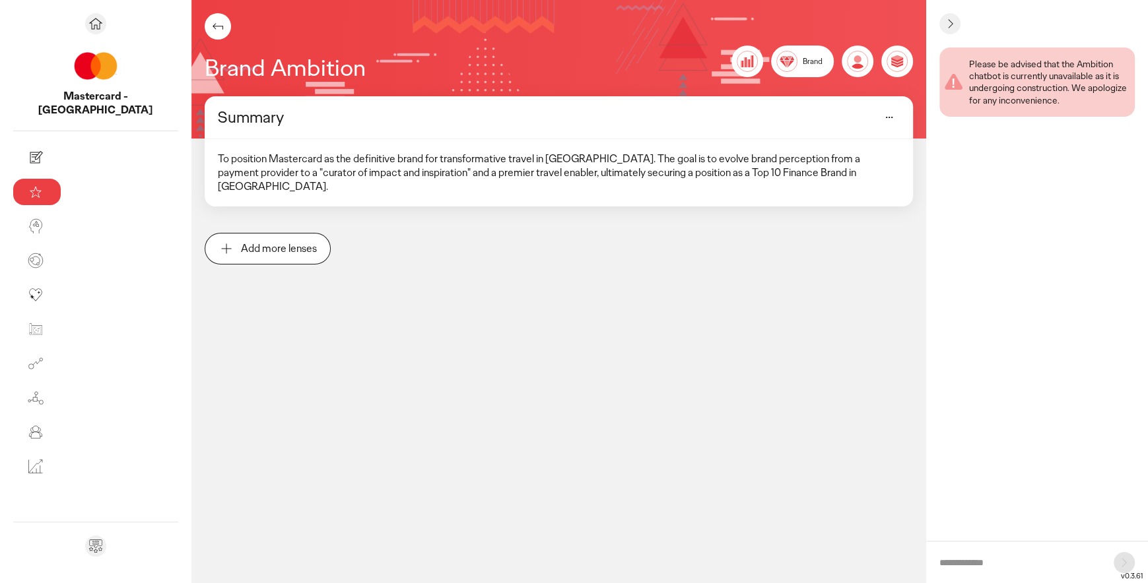
click at [241, 244] on p "Add more lenses" at bounding box center [279, 249] width 76 height 11
click at [334, 343] on div "Brand Ambition Business Brand Customer Tech & Data Summary To position Masterca…" at bounding box center [558, 291] width 735 height 583
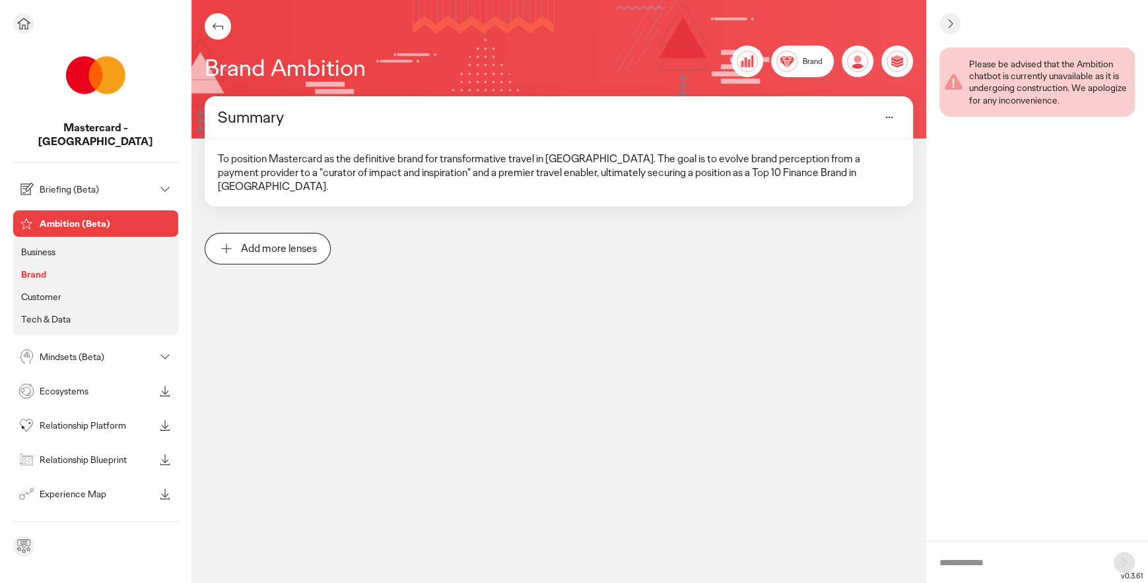
click at [86, 352] on p "Mindsets (Beta)" at bounding box center [97, 356] width 115 height 9
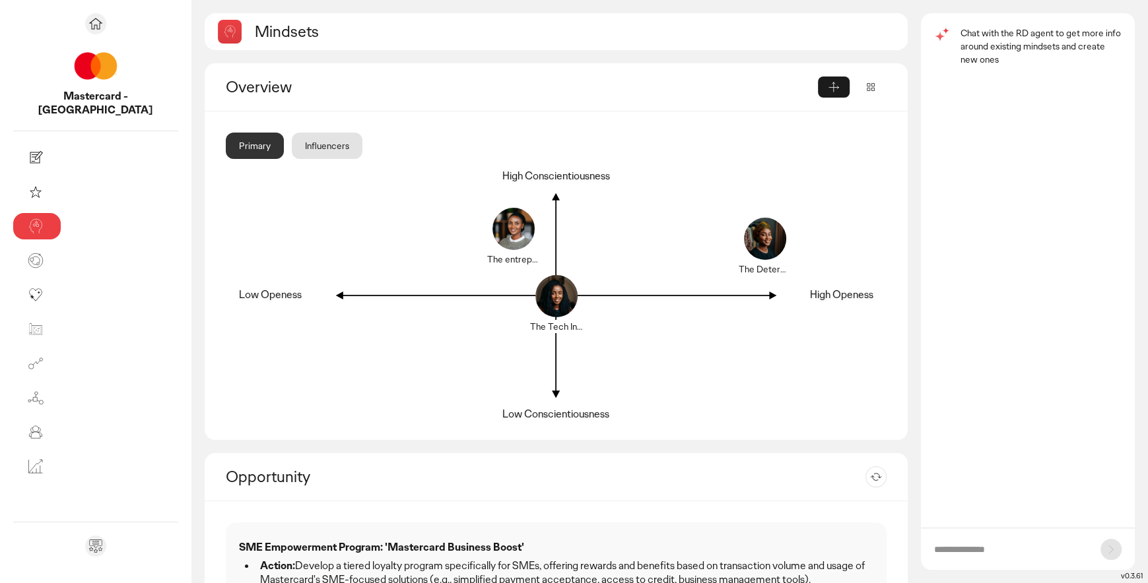
click at [292, 143] on div "Influencers" at bounding box center [327, 146] width 71 height 26
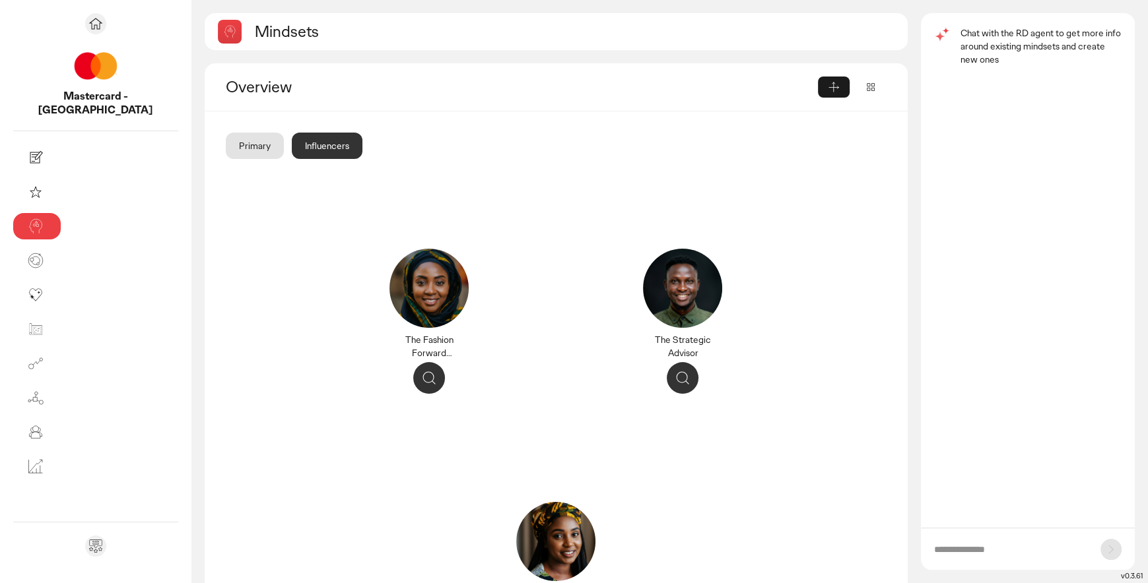
click at [226, 147] on div "Primary" at bounding box center [255, 146] width 58 height 26
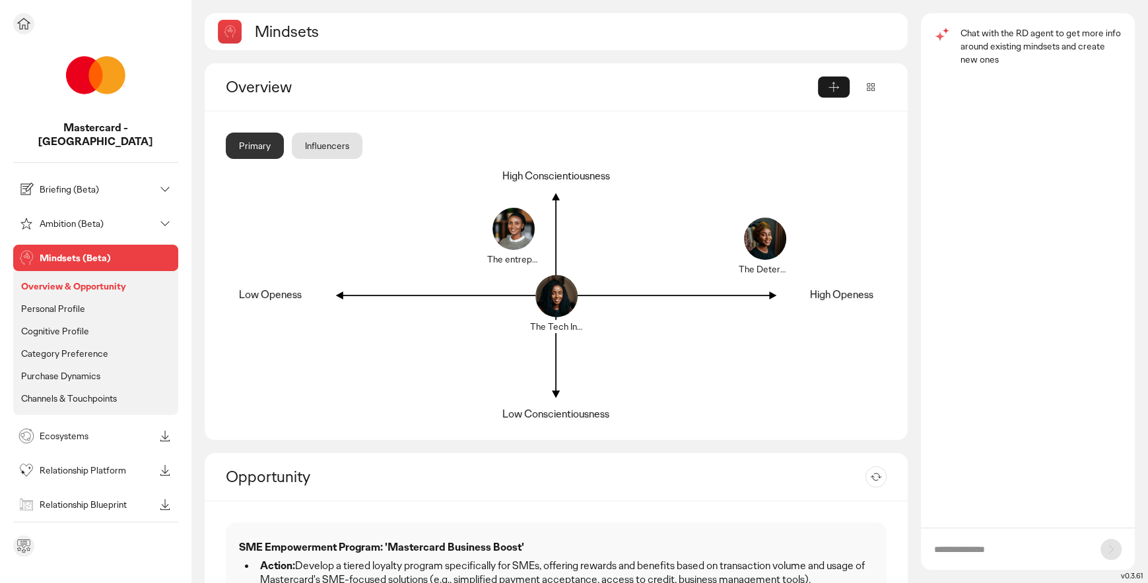
click at [108, 219] on p "Ambition (Beta)" at bounding box center [97, 223] width 115 height 9
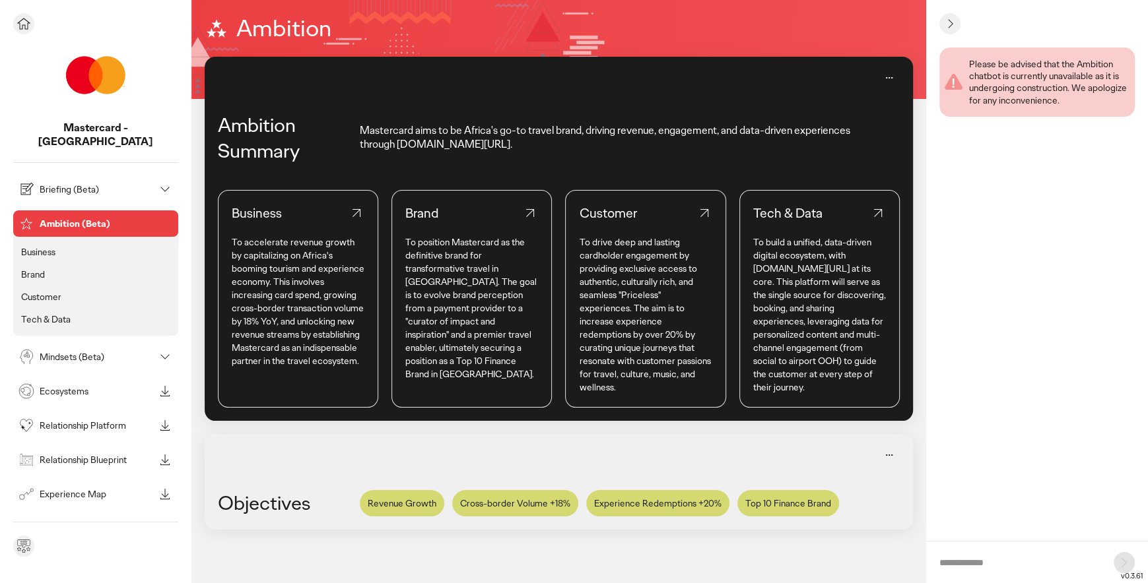
click at [110, 387] on p "Ecosystems" at bounding box center [97, 391] width 115 height 9
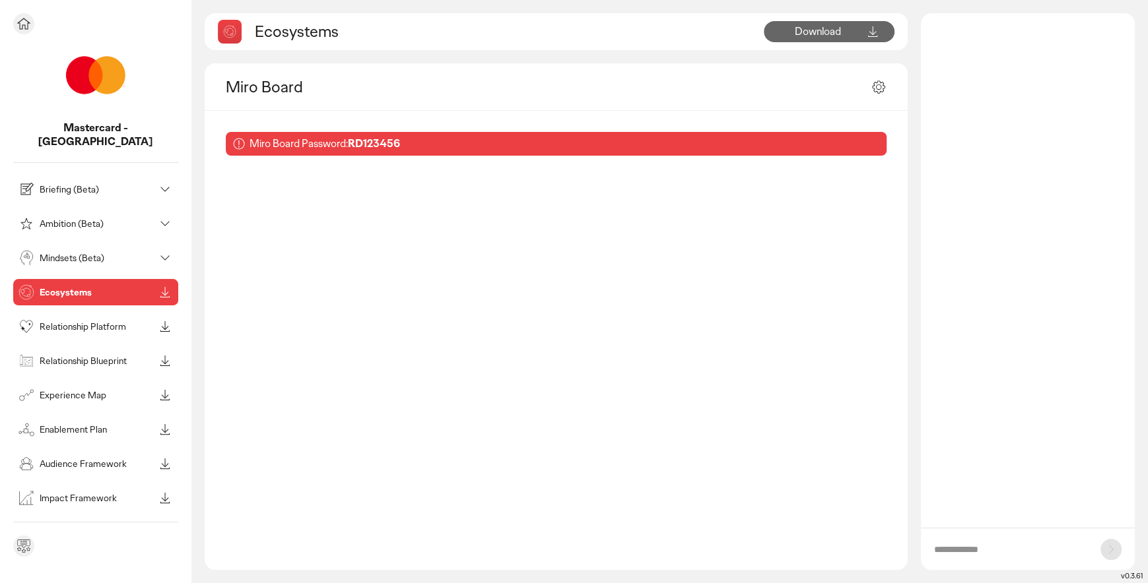
click at [100, 253] on p "Mindsets (Beta)" at bounding box center [97, 257] width 115 height 9
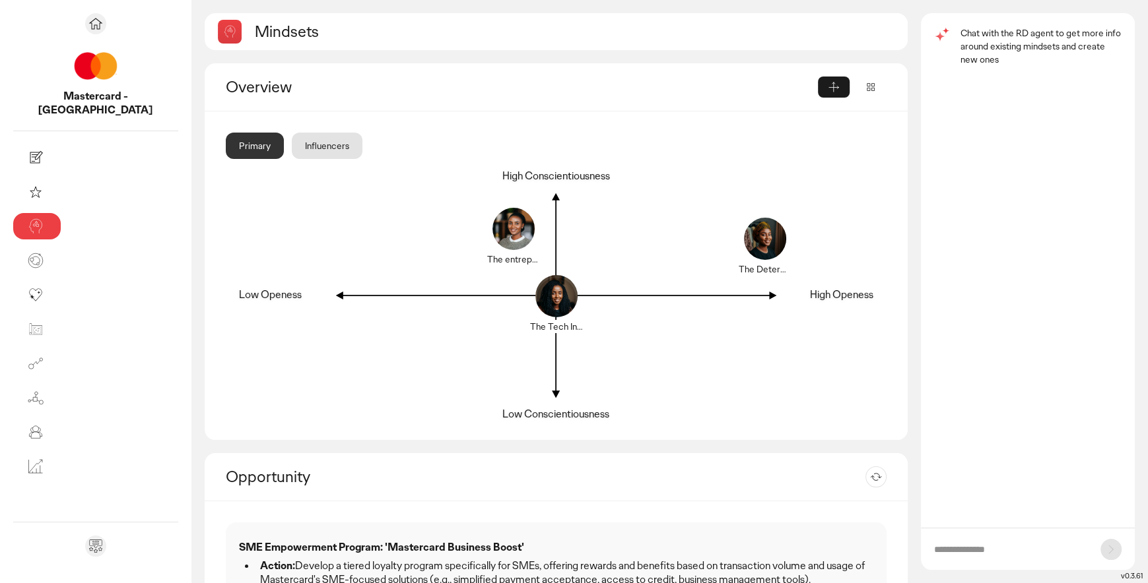
click at [292, 147] on div "Influencers" at bounding box center [327, 146] width 71 height 26
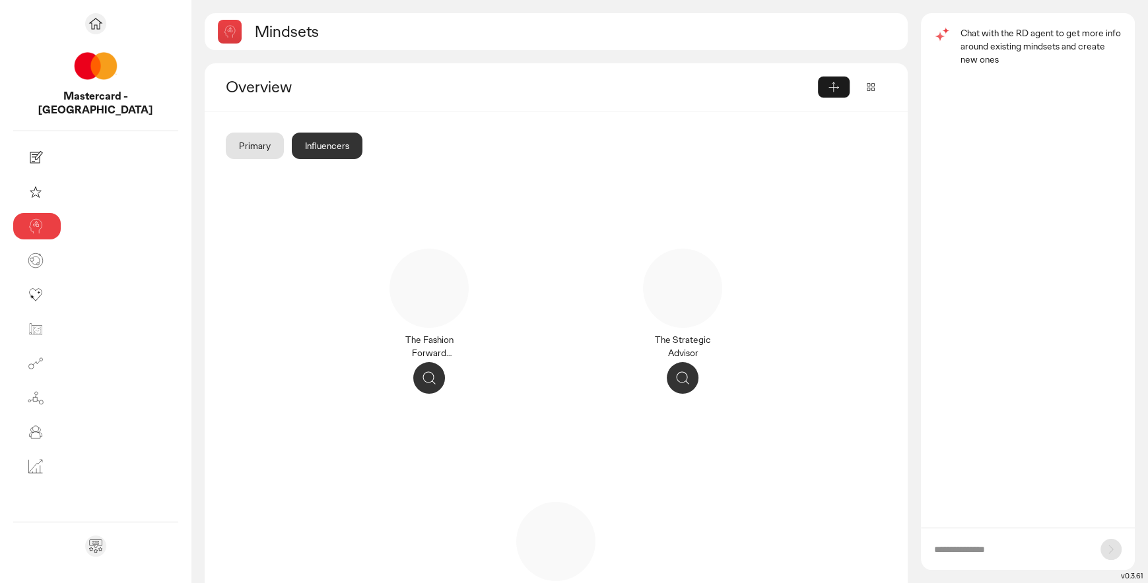
click at [226, 146] on div "Primary" at bounding box center [255, 146] width 58 height 26
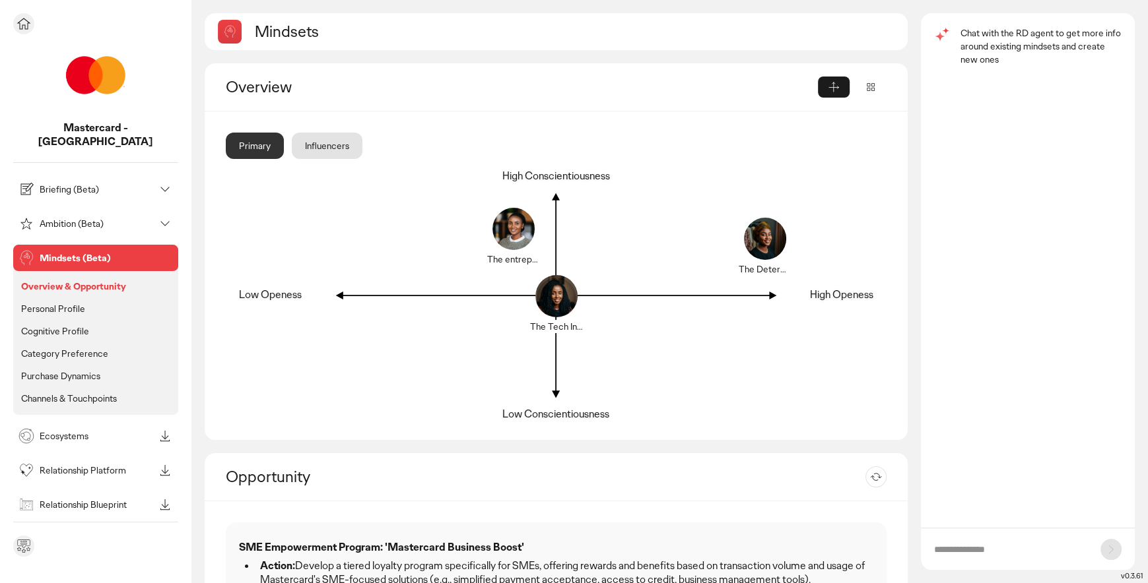
click at [127, 185] on p "Briefing (Beta)" at bounding box center [97, 189] width 115 height 9
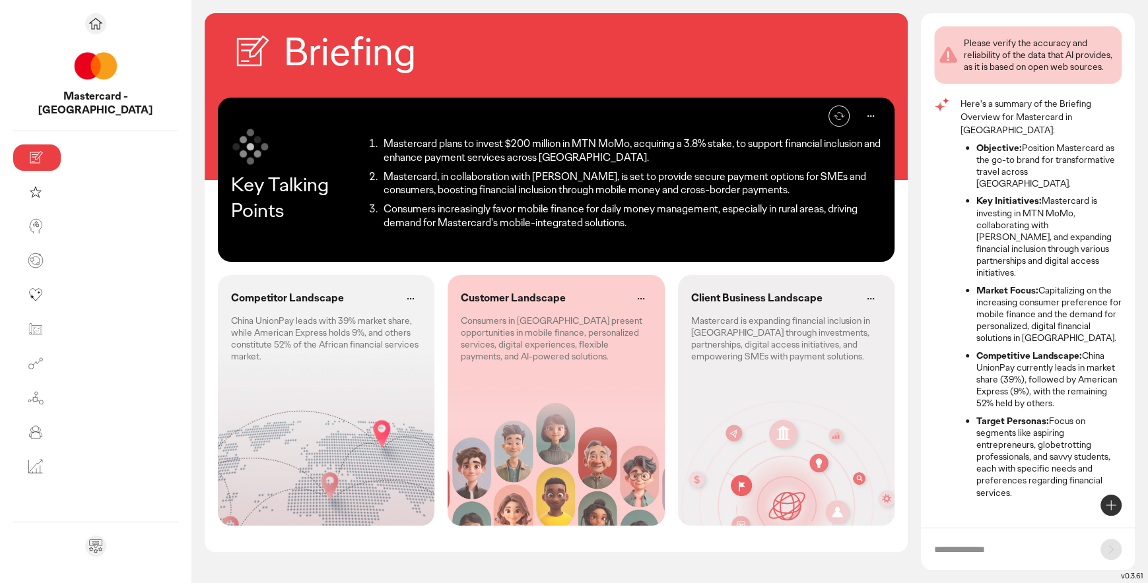
click at [561, 378] on div "Customer Landscape Consumers in [GEOGRAPHIC_DATA] present opportunities in mobi…" at bounding box center [556, 400] width 216 height 251
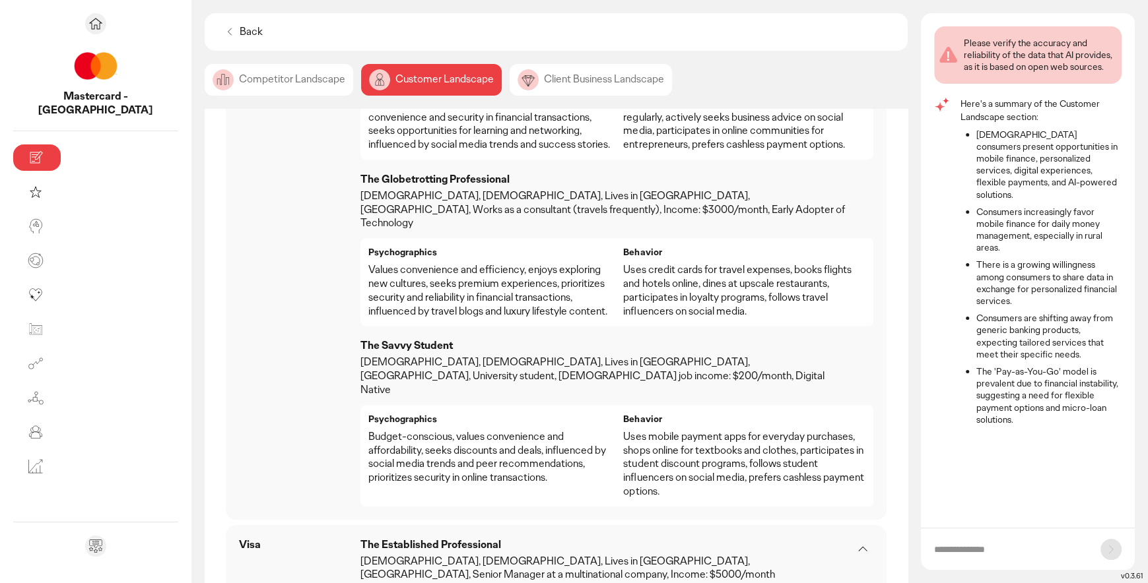
scroll to position [620, 0]
